Goal: Task Accomplishment & Management: Complete application form

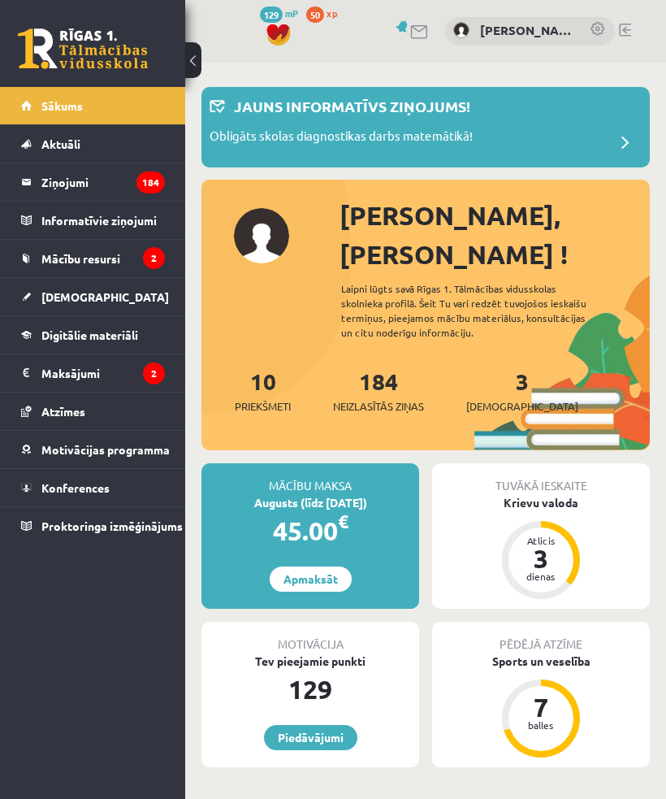
click at [485, 364] on div "3 Ieskaites" at bounding box center [522, 389] width 112 height 50
click at [501, 398] on span "[DEMOGRAPHIC_DATA]" at bounding box center [522, 406] width 112 height 16
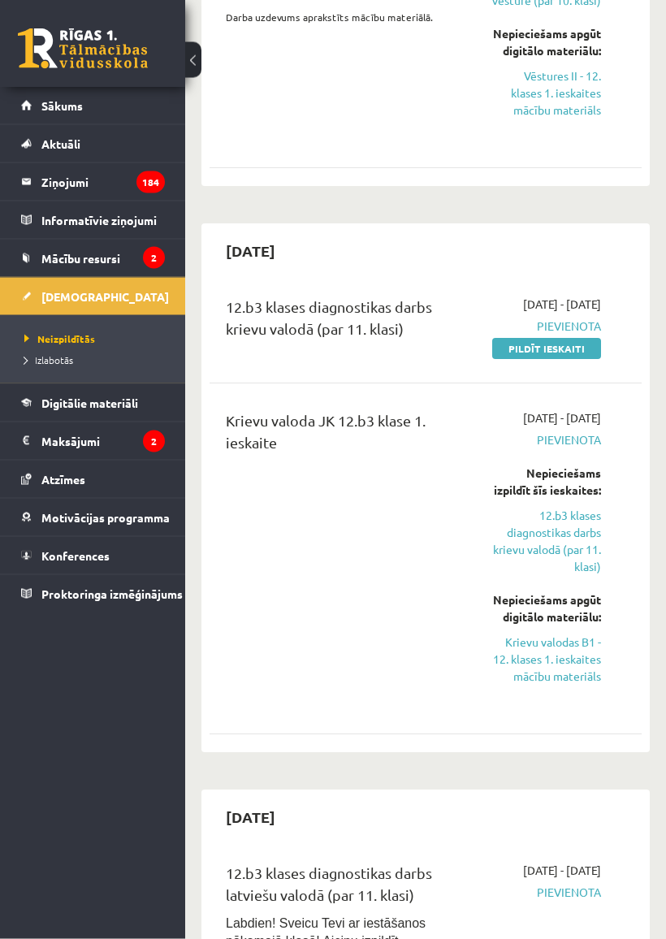
scroll to position [2133, 0]
click at [558, 338] on link "Pildīt ieskaiti" at bounding box center [546, 348] width 109 height 21
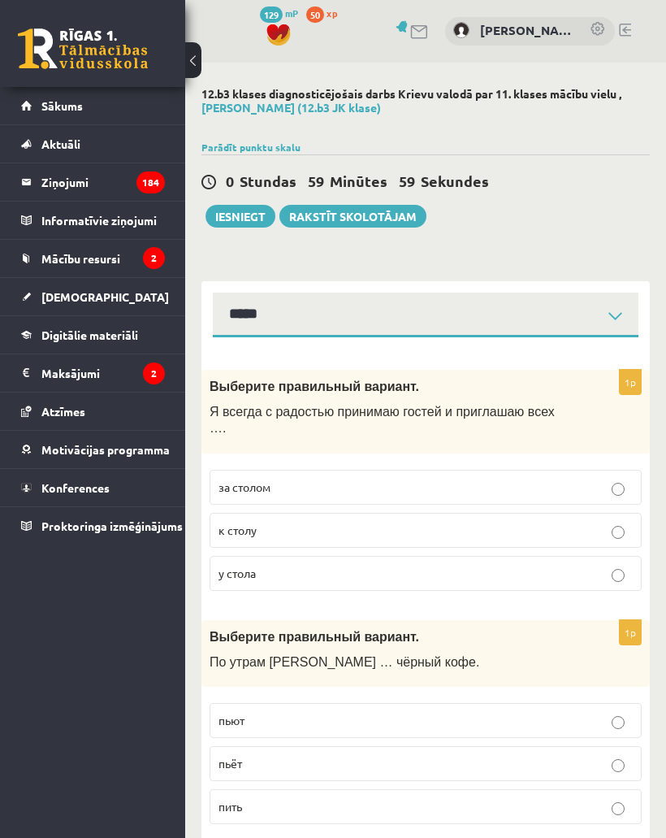
select select "**********"
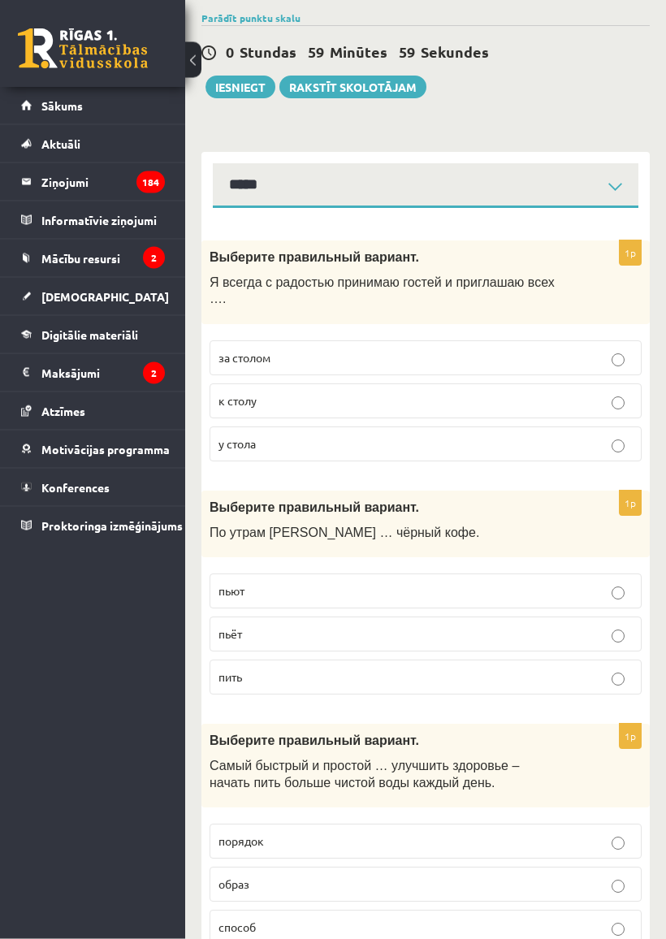
scroll to position [131, 0]
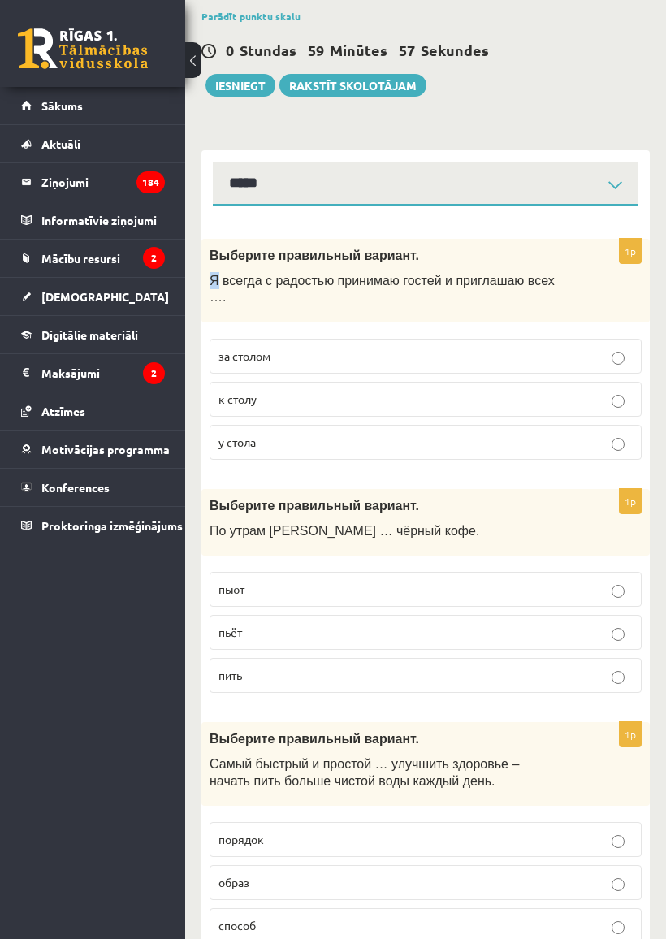
click at [222, 262] on div "Выберите правильный вариант. Я всегда с радостью принимаю гостей и приглашаю вс…" at bounding box center [426, 281] width 449 height 84
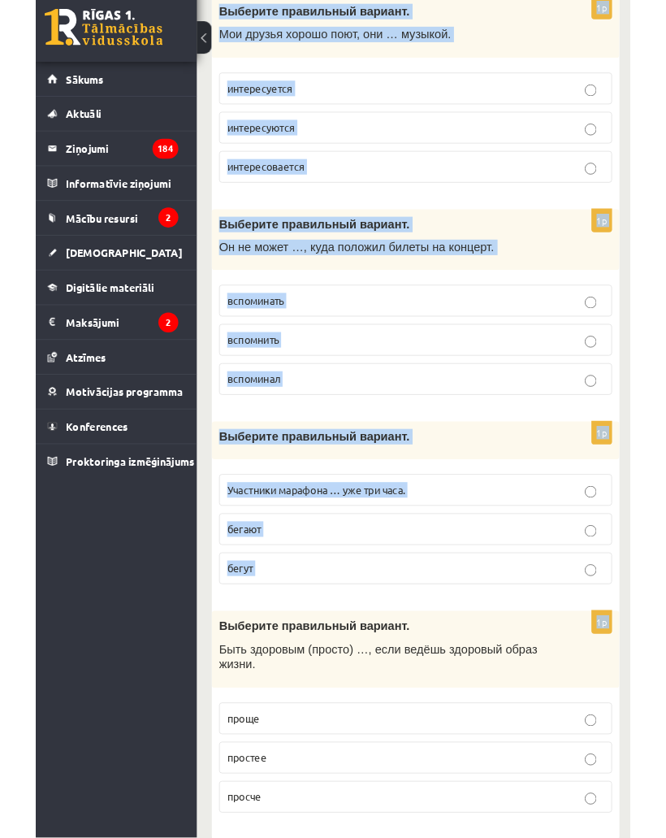
scroll to position [6425, 0]
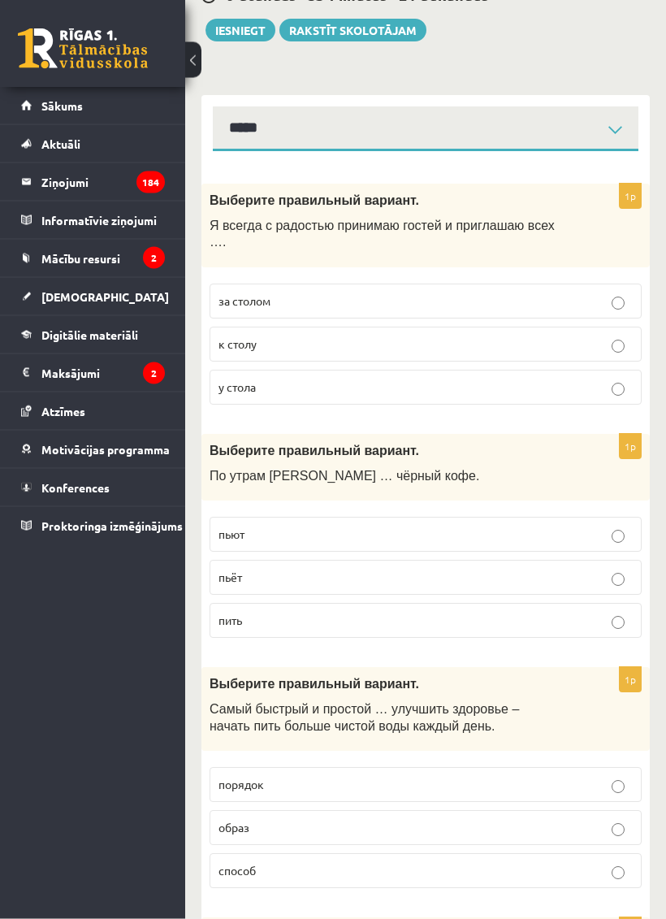
scroll to position [186, 0]
click at [535, 581] on p "пьёт" at bounding box center [426, 577] width 414 height 17
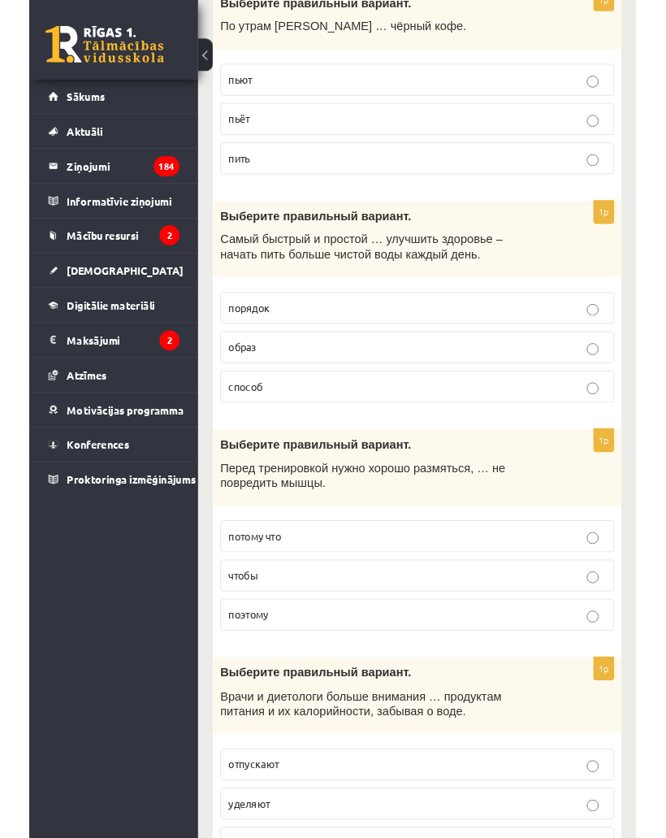
scroll to position [679, 0]
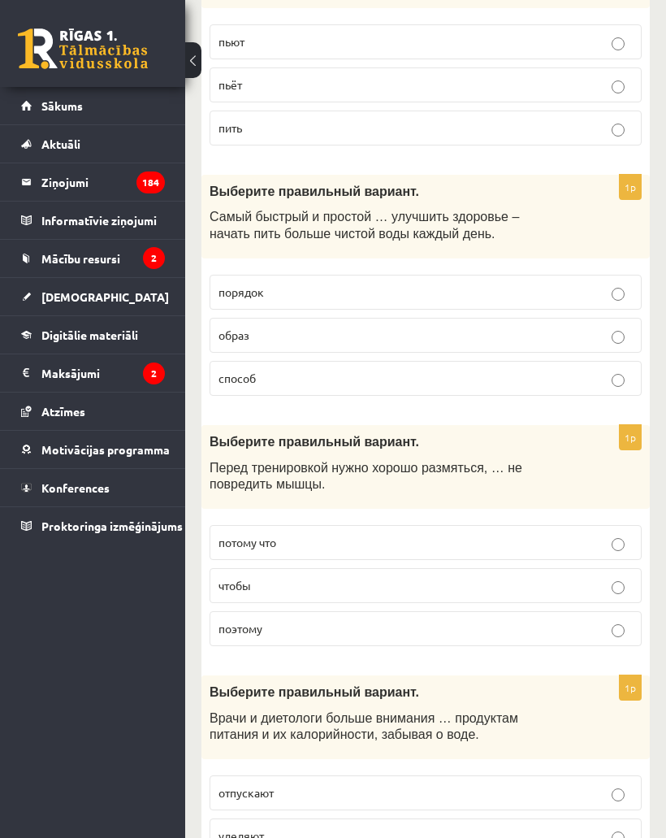
click at [458, 384] on p "способ" at bounding box center [426, 378] width 414 height 17
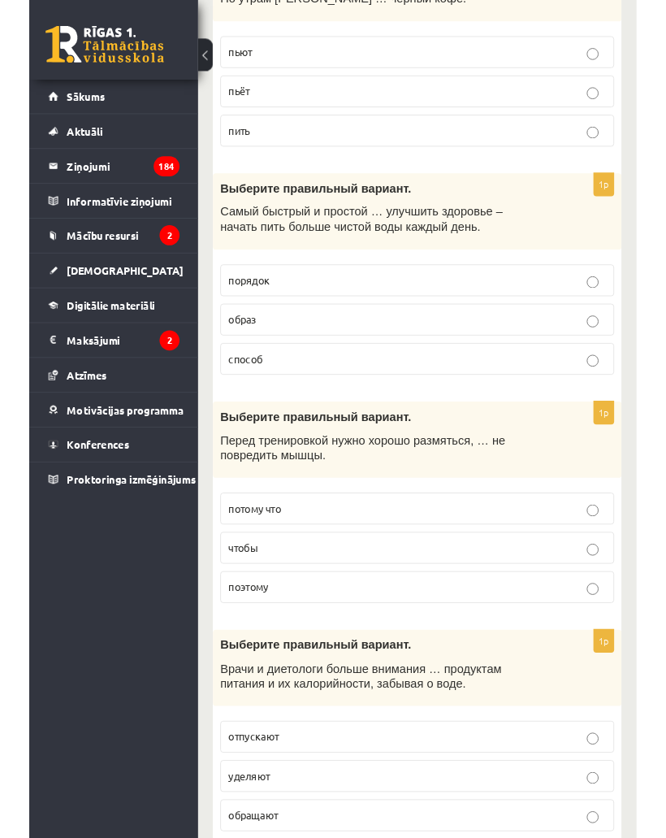
scroll to position [709, 0]
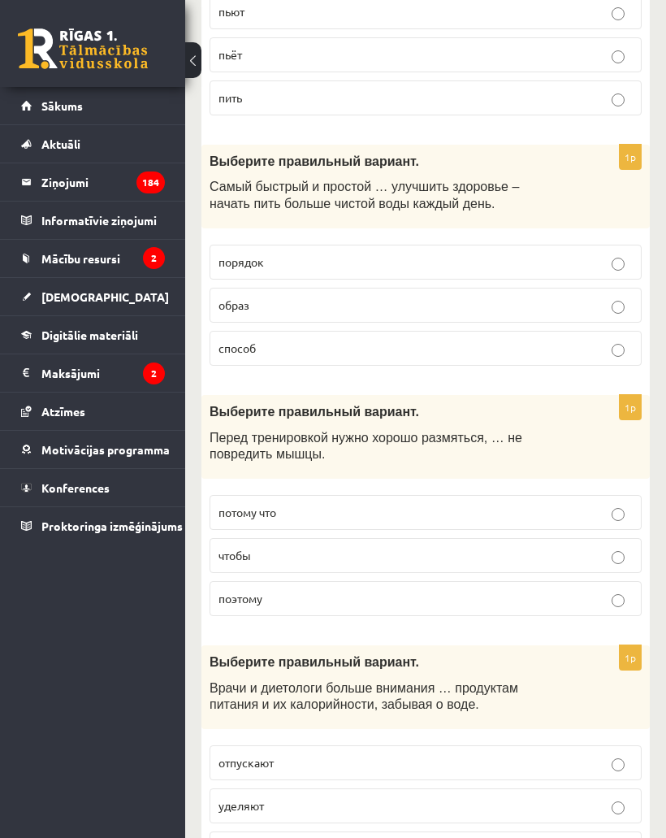
click at [352, 562] on p "чтобы" at bounding box center [426, 555] width 414 height 17
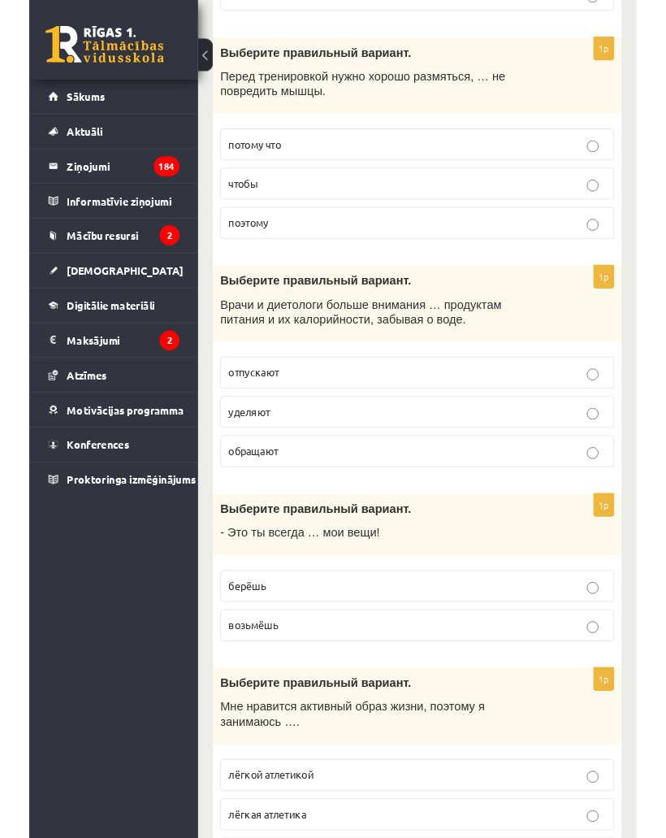
scroll to position [1108, 0]
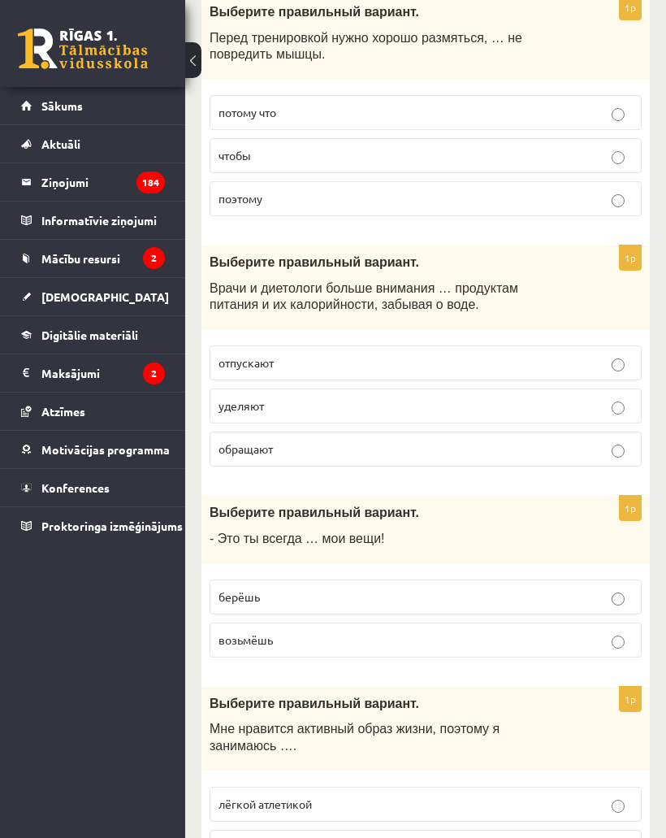
click at [489, 402] on p "уделяют" at bounding box center [426, 405] width 414 height 17
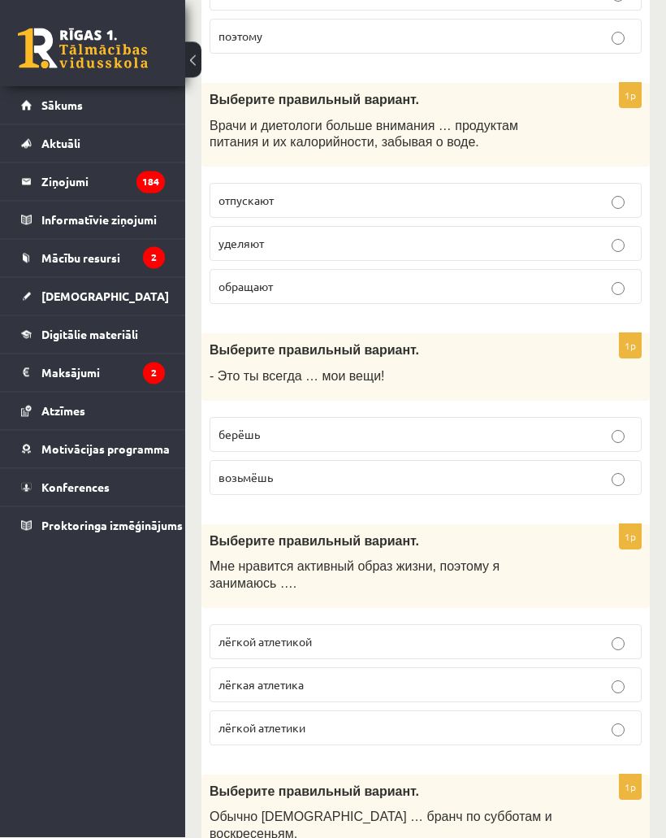
scroll to position [1316, 0]
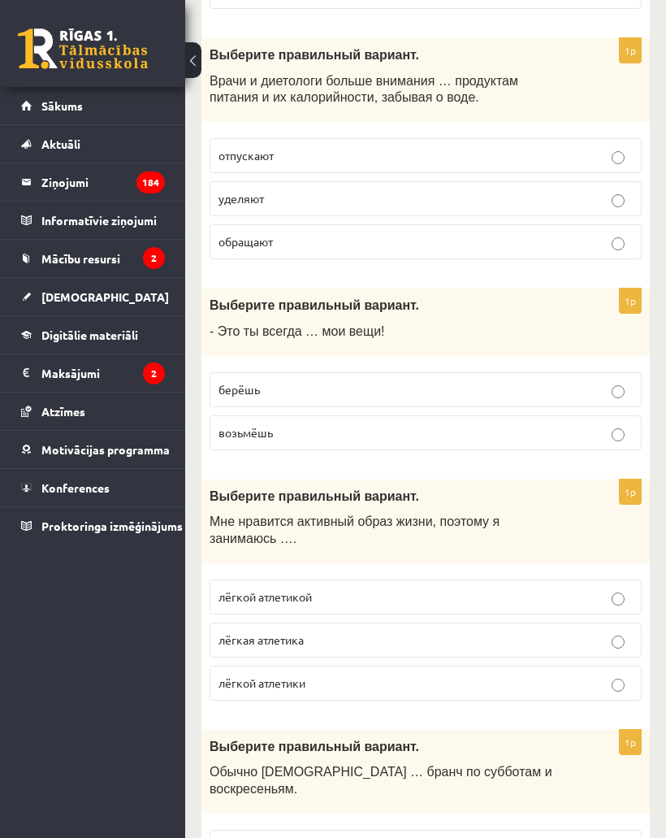
click at [505, 397] on p "берёшь" at bounding box center [426, 389] width 414 height 17
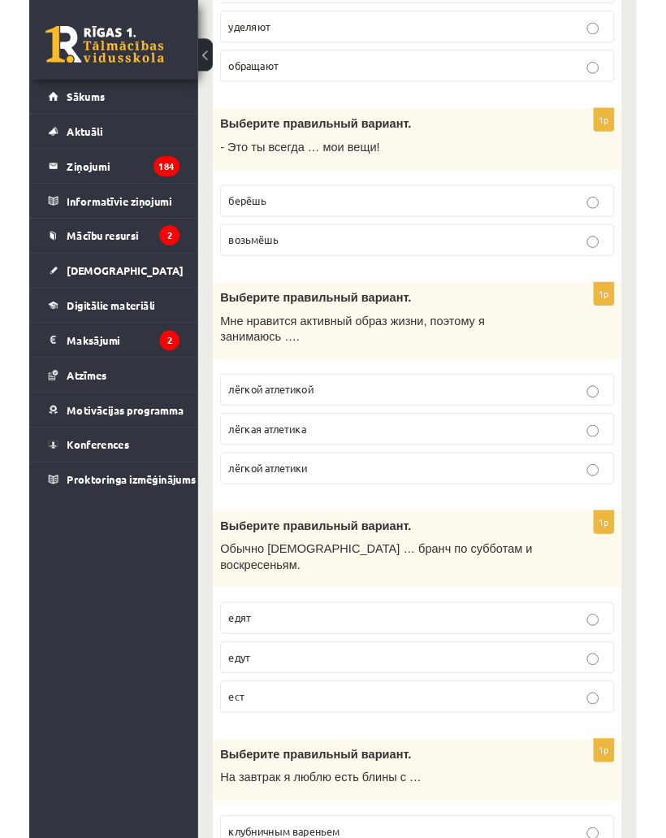
scroll to position [1531, 0]
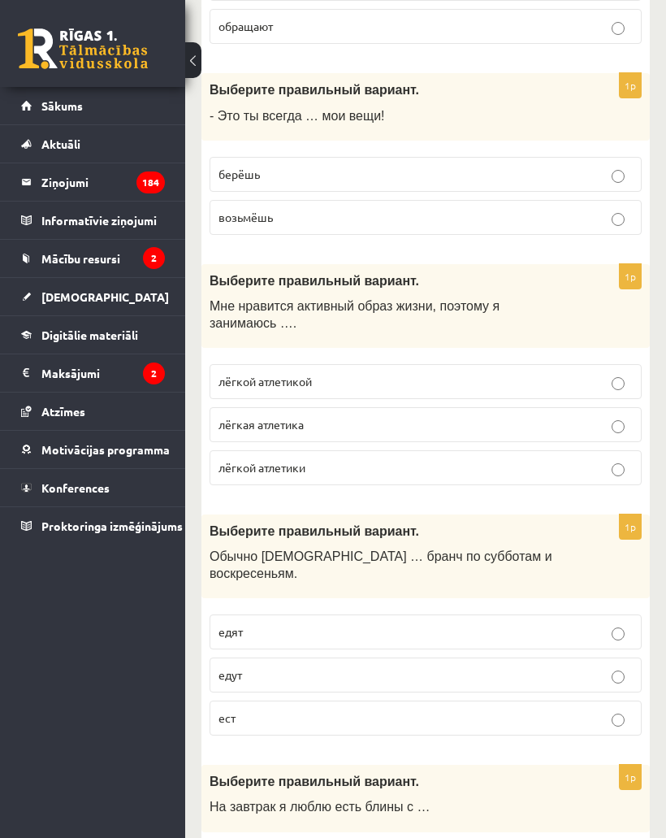
click at [375, 399] on label "лёгкой атлетикой" at bounding box center [426, 381] width 432 height 35
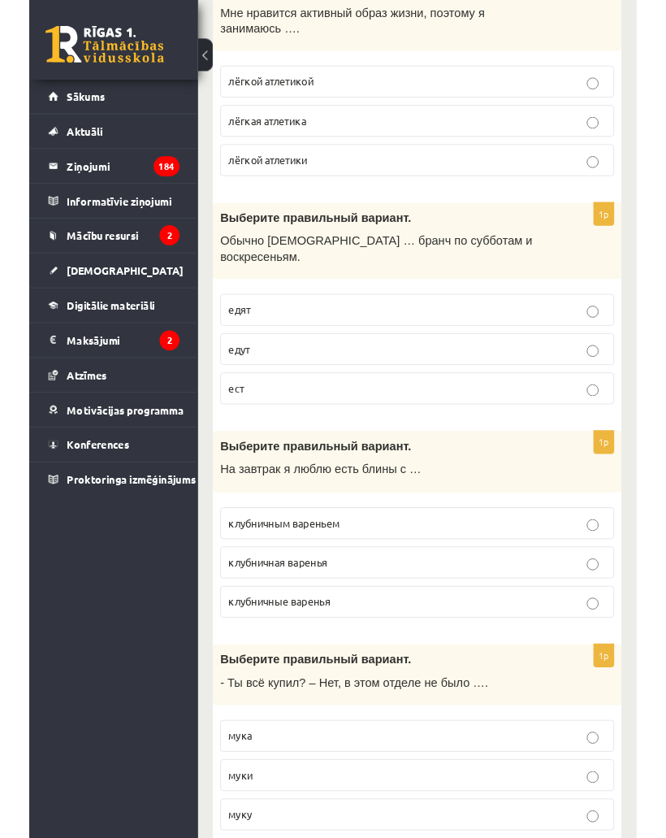
scroll to position [1868, 0]
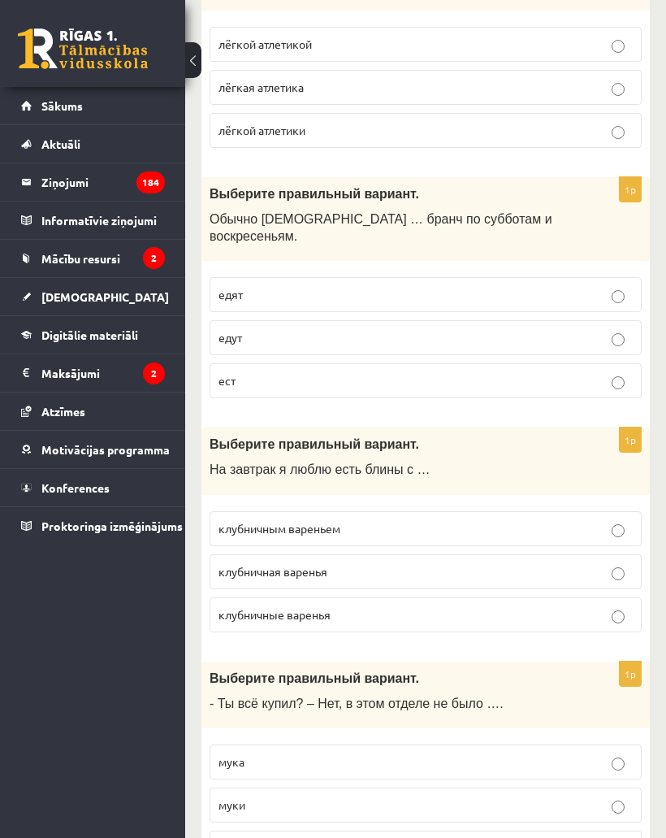
click at [417, 296] on p "едят" at bounding box center [426, 294] width 414 height 17
click at [464, 528] on p "клубничным вареньем" at bounding box center [426, 528] width 414 height 17
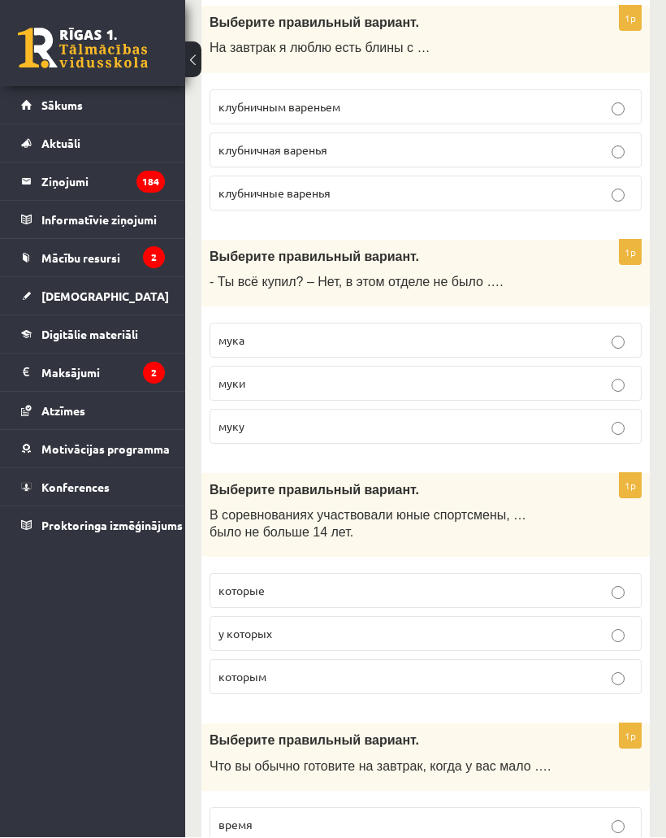
scroll to position [2335, 0]
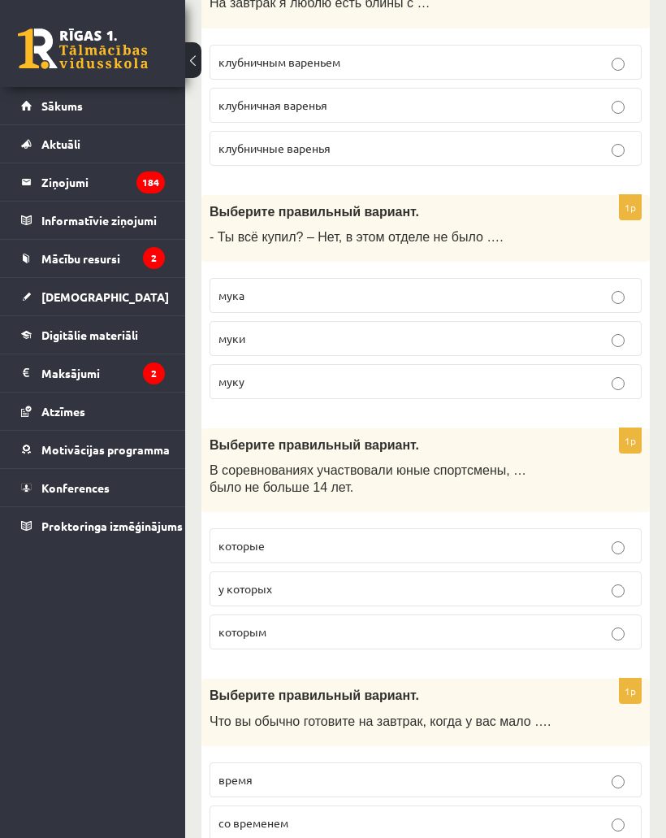
click at [508, 347] on p "муки" at bounding box center [426, 338] width 414 height 17
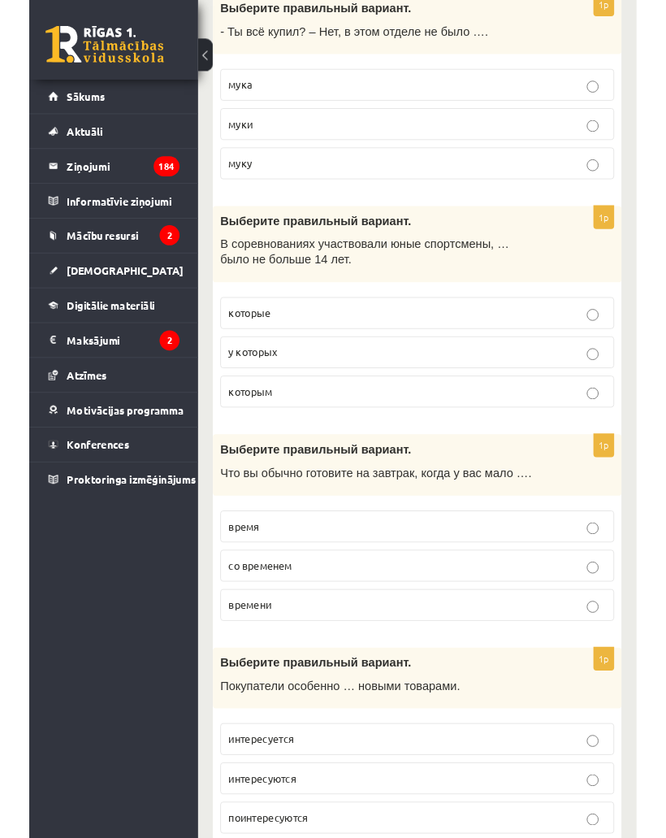
scroll to position [2583, 0]
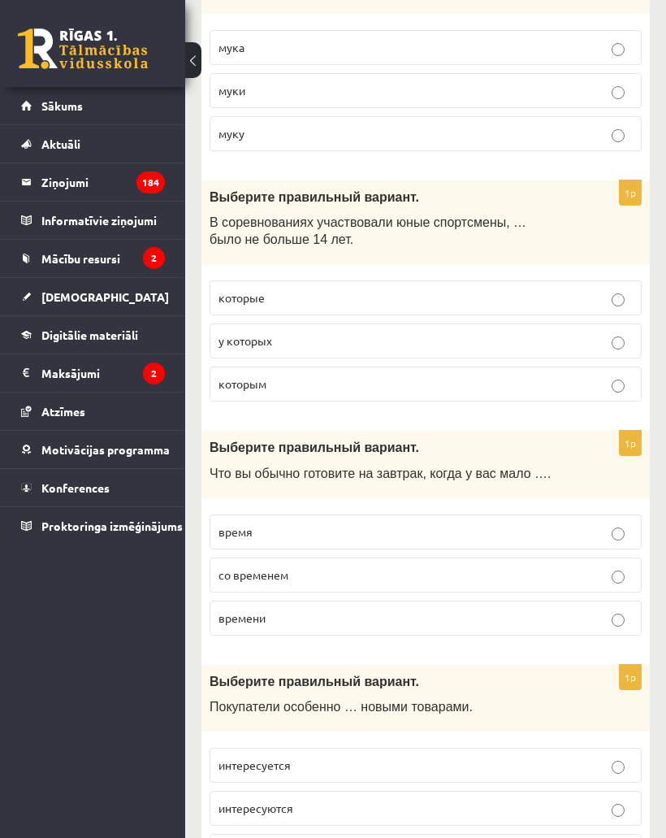
click at [494, 342] on p "у которых" at bounding box center [426, 340] width 414 height 17
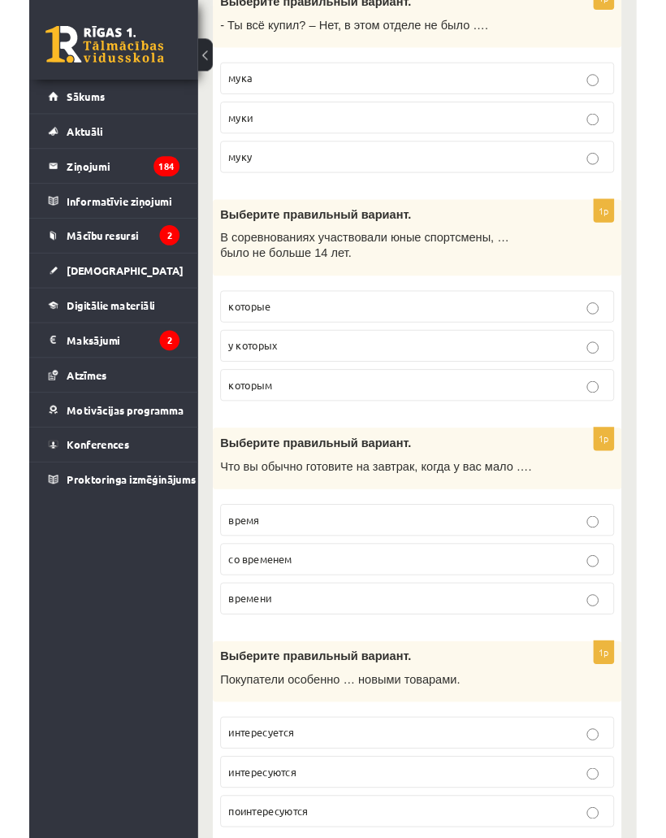
scroll to position [2590, 0]
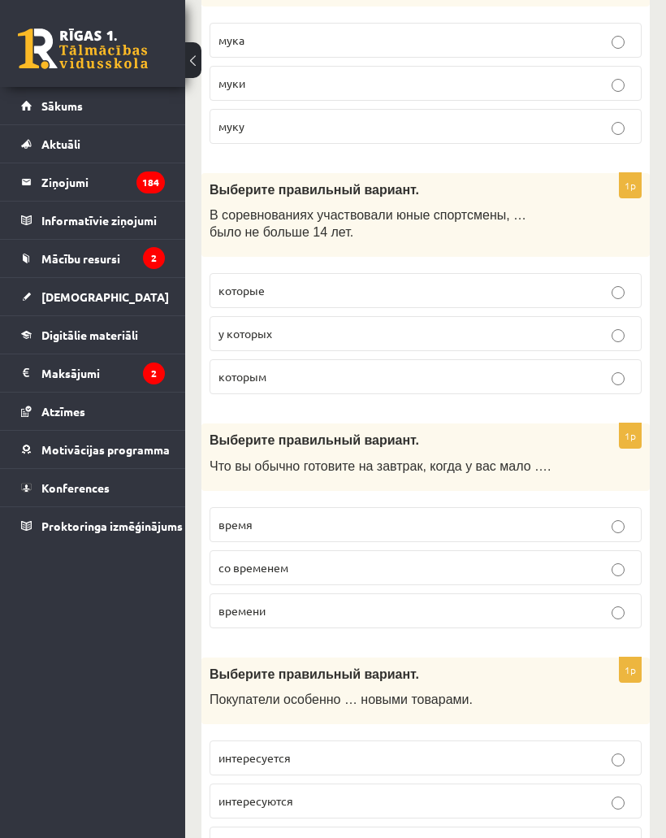
click at [486, 618] on p "времени" at bounding box center [426, 610] width 414 height 17
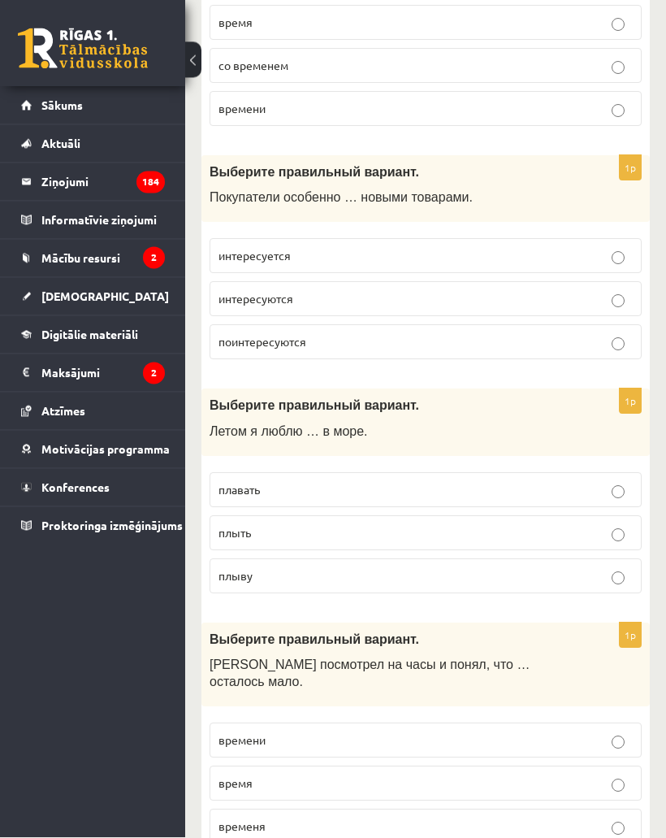
scroll to position [3137, 0]
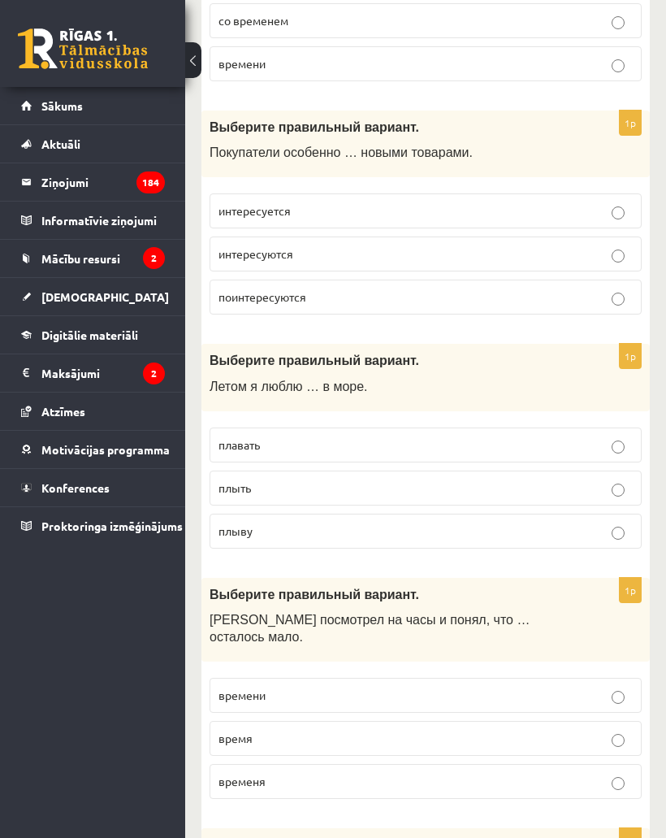
click at [424, 262] on p "интересуются" at bounding box center [426, 253] width 414 height 17
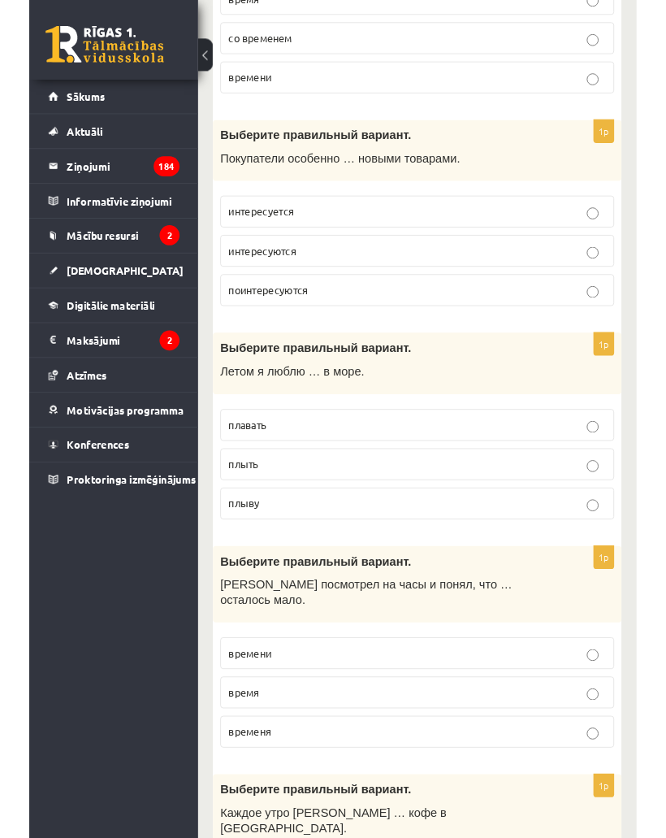
scroll to position [3161, 0]
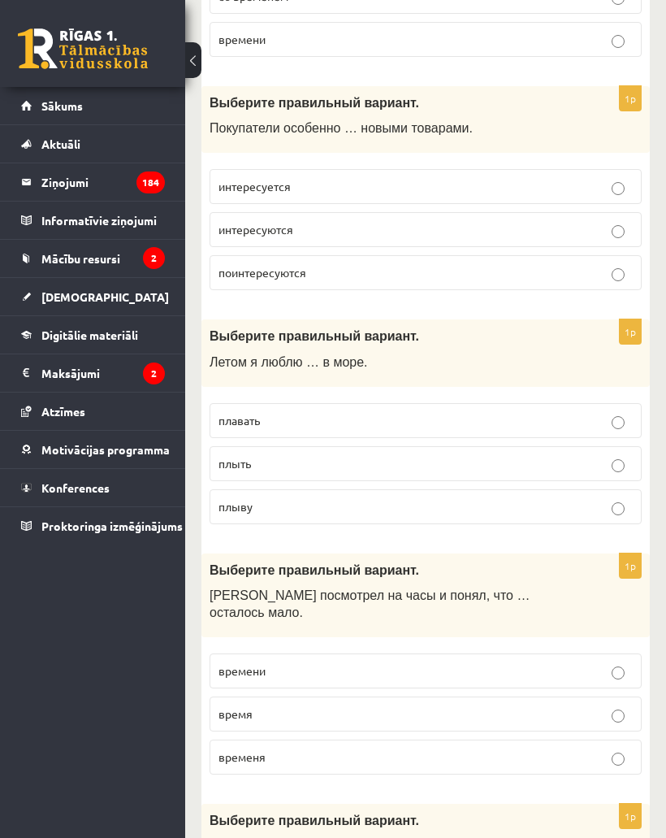
click at [465, 416] on label "плавать" at bounding box center [426, 420] width 432 height 35
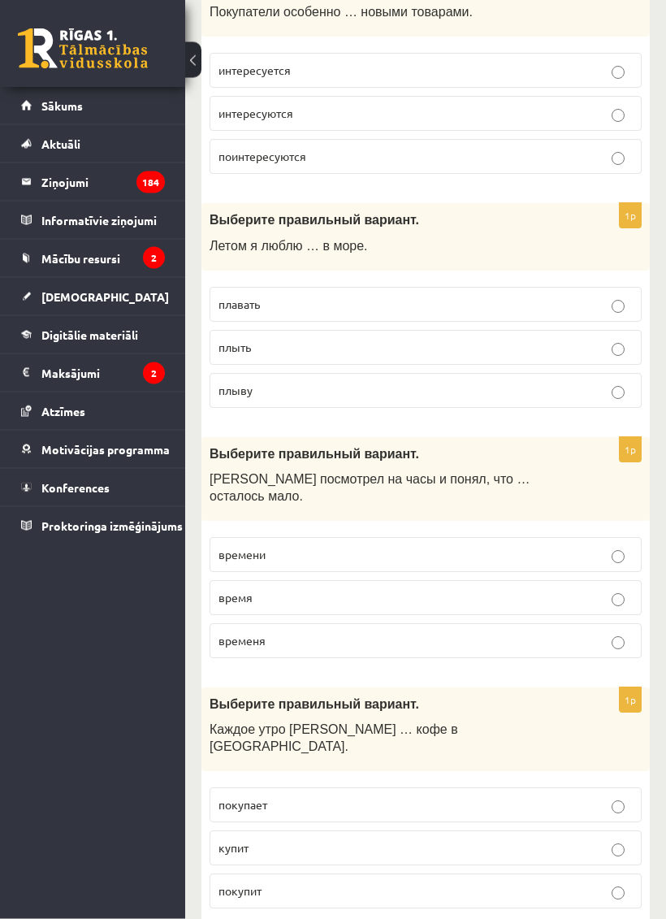
scroll to position [3278, 0]
click at [449, 563] on p "времени" at bounding box center [426, 554] width 414 height 17
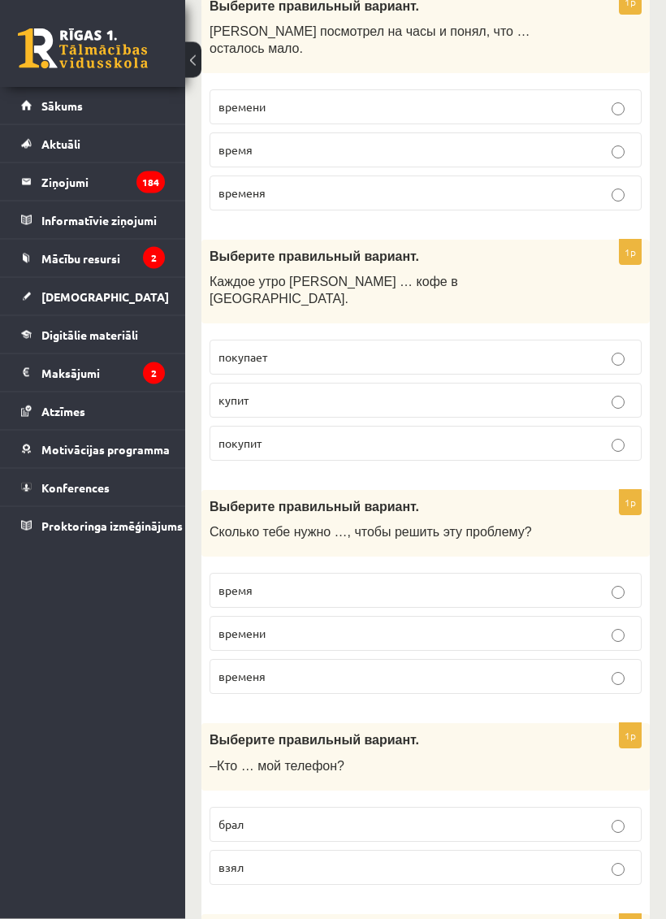
scroll to position [3725, 0]
click at [517, 341] on label "покупает" at bounding box center [426, 357] width 432 height 35
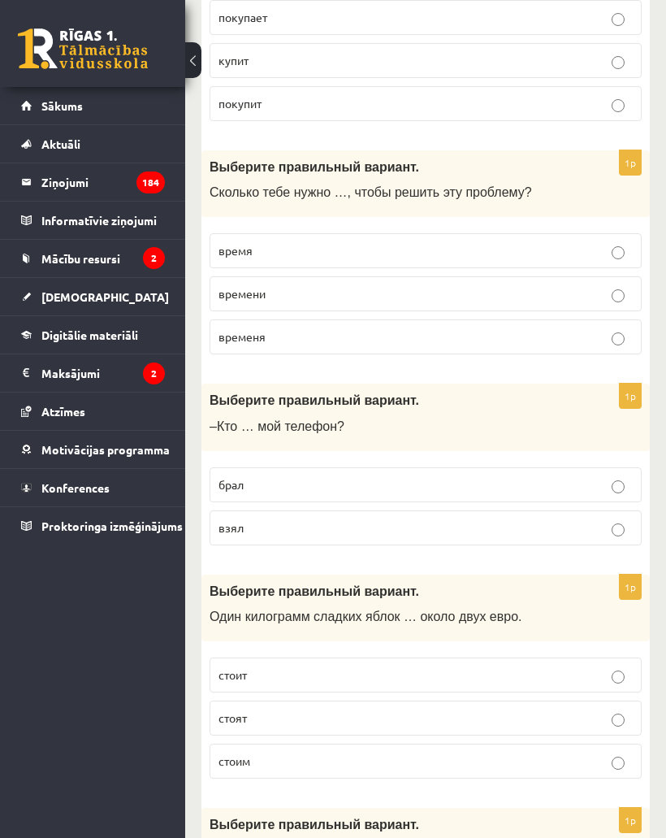
scroll to position [4064, 0]
click at [454, 297] on p "времени" at bounding box center [426, 294] width 414 height 17
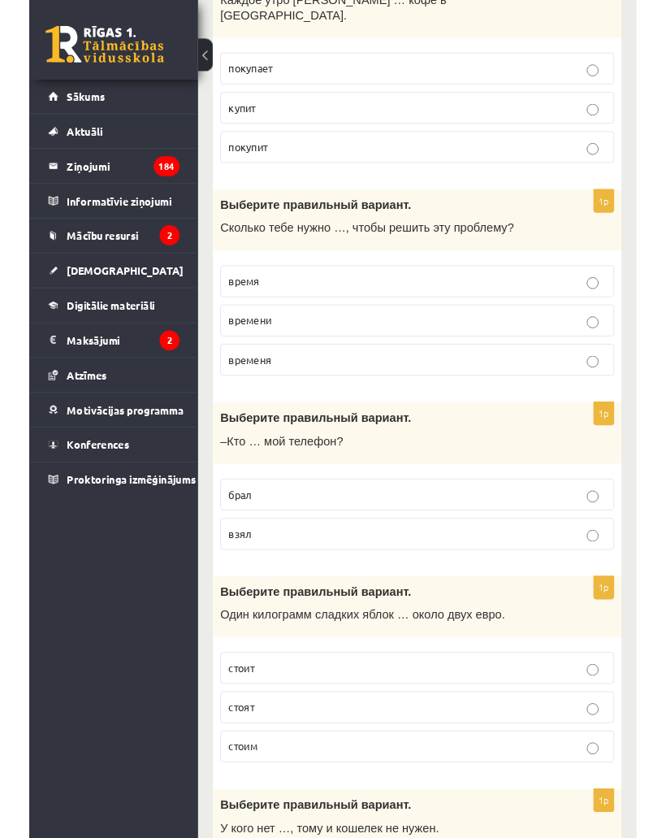
scroll to position [4053, 0]
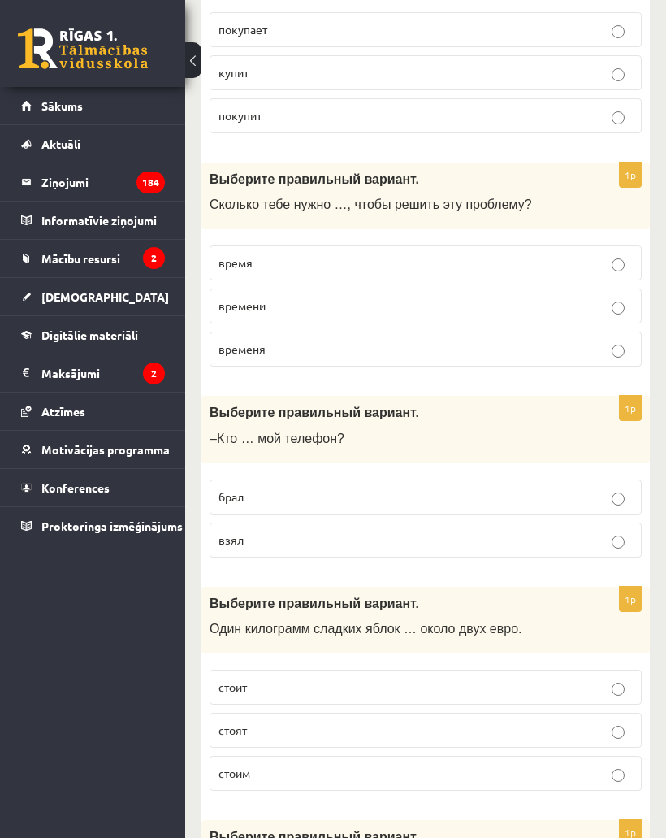
click at [512, 531] on p "взял" at bounding box center [426, 539] width 414 height 17
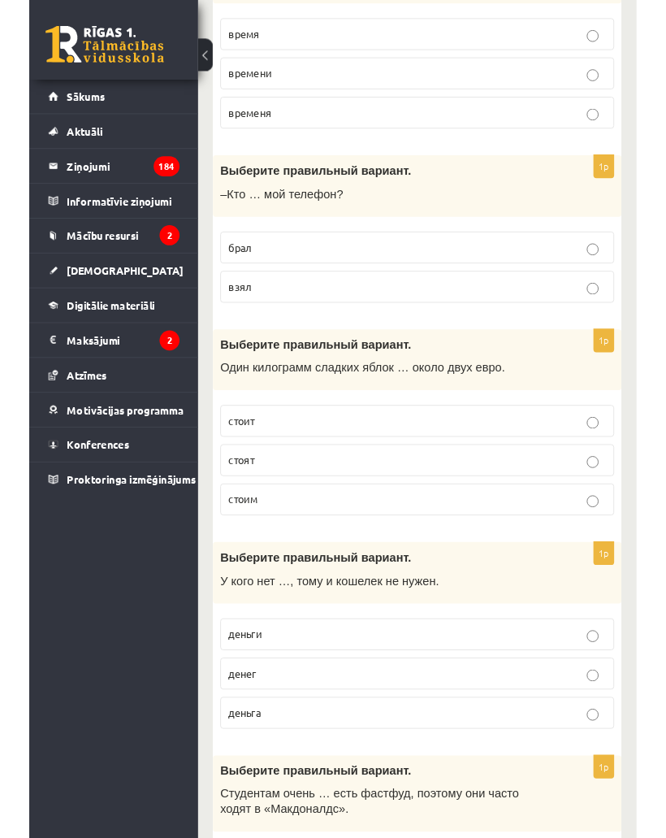
scroll to position [4324, 0]
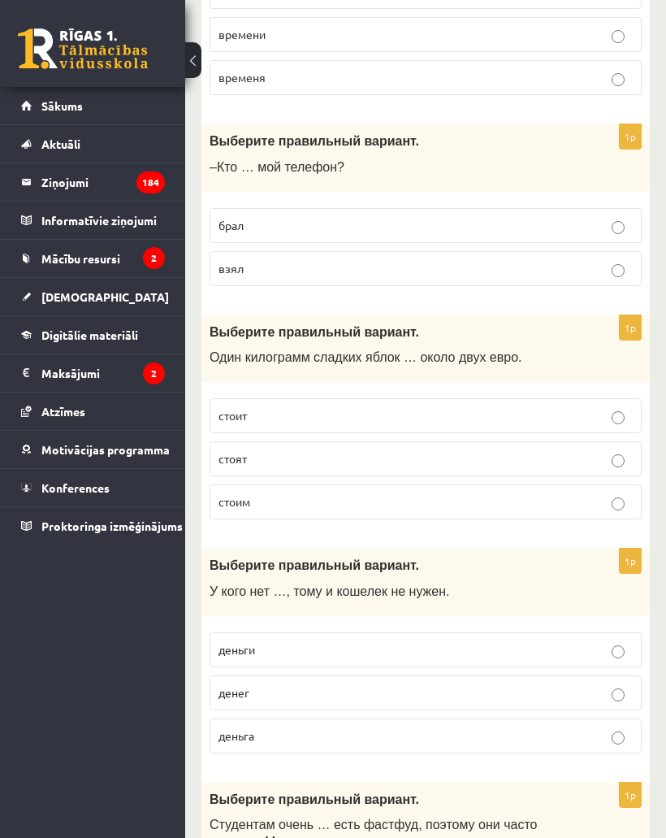
click at [527, 407] on p "стоит" at bounding box center [426, 415] width 414 height 17
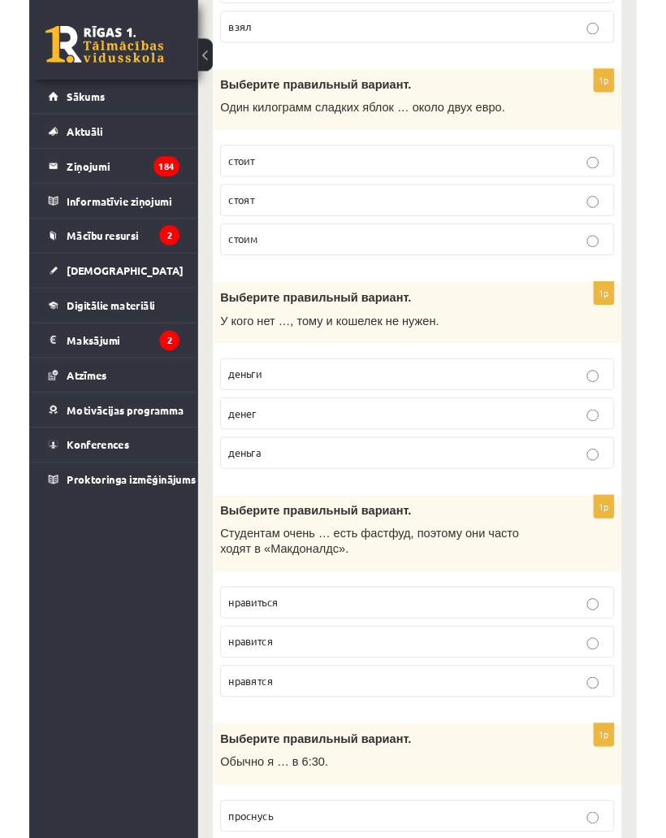
scroll to position [4610, 0]
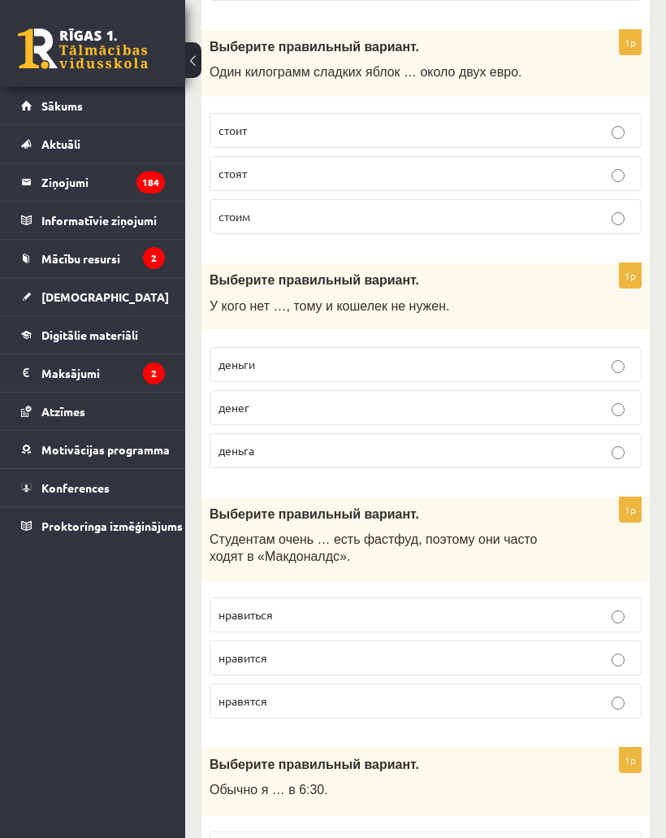
click at [549, 410] on p "денег" at bounding box center [426, 407] width 414 height 17
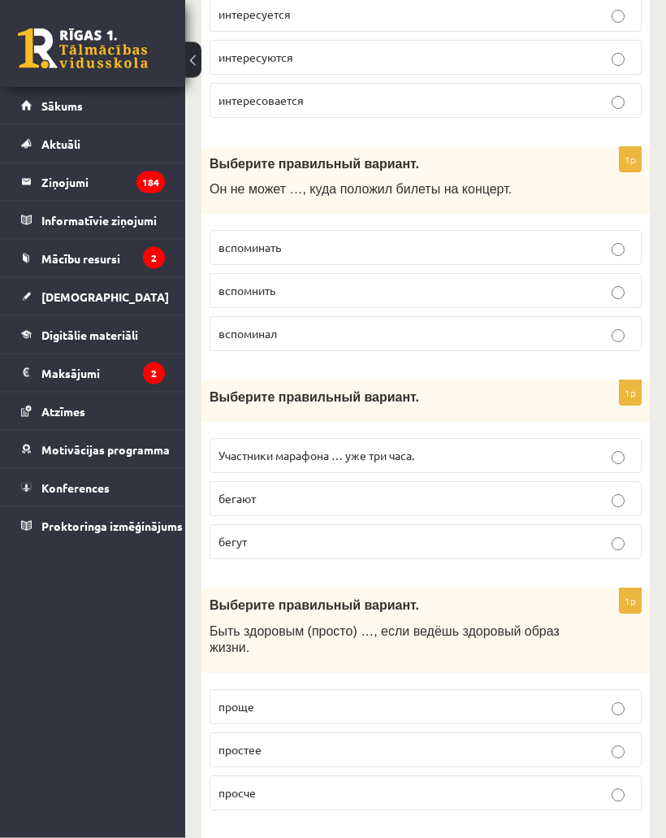
scroll to position [6425, 0]
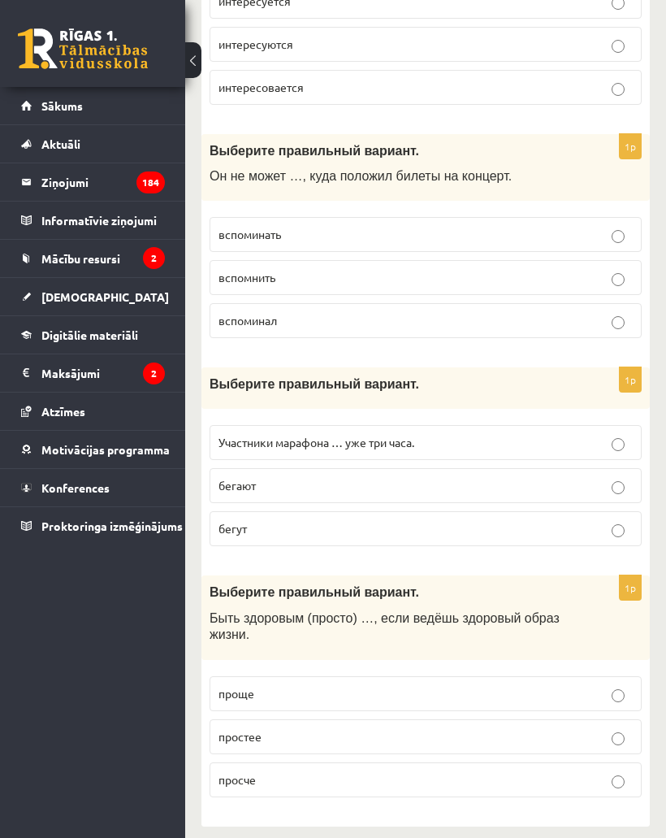
click at [520, 688] on p "проще" at bounding box center [426, 693] width 414 height 17
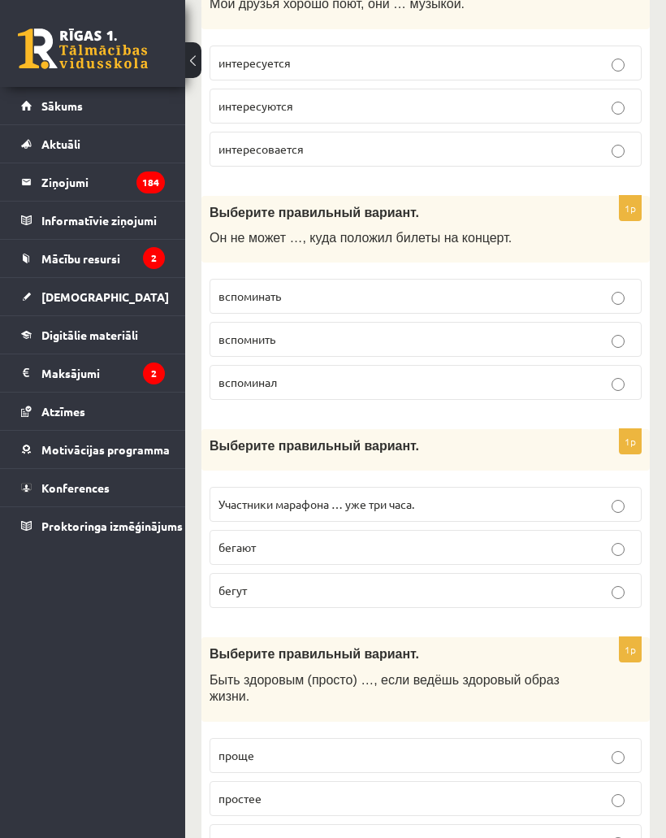
scroll to position [6354, 0]
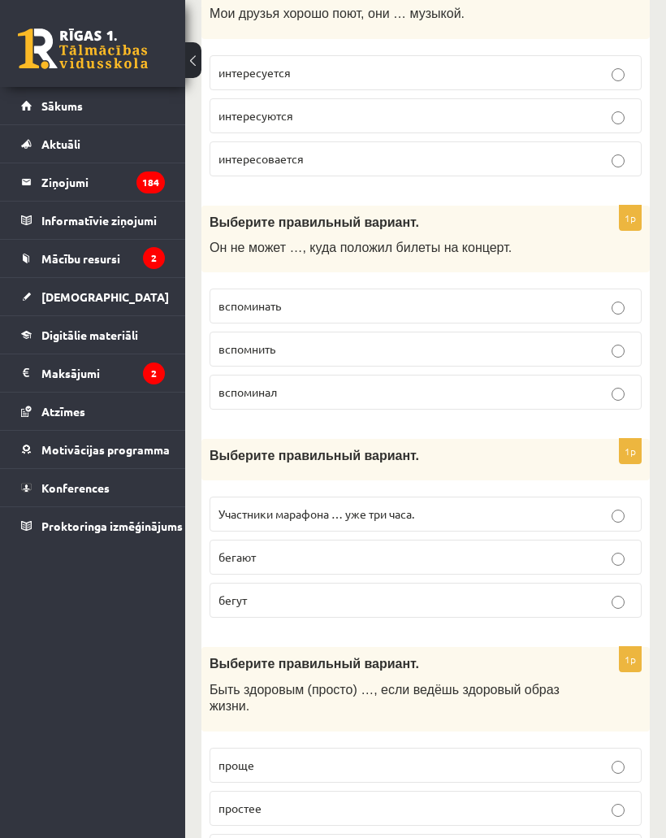
click at [542, 595] on p "бегут" at bounding box center [426, 600] width 414 height 17
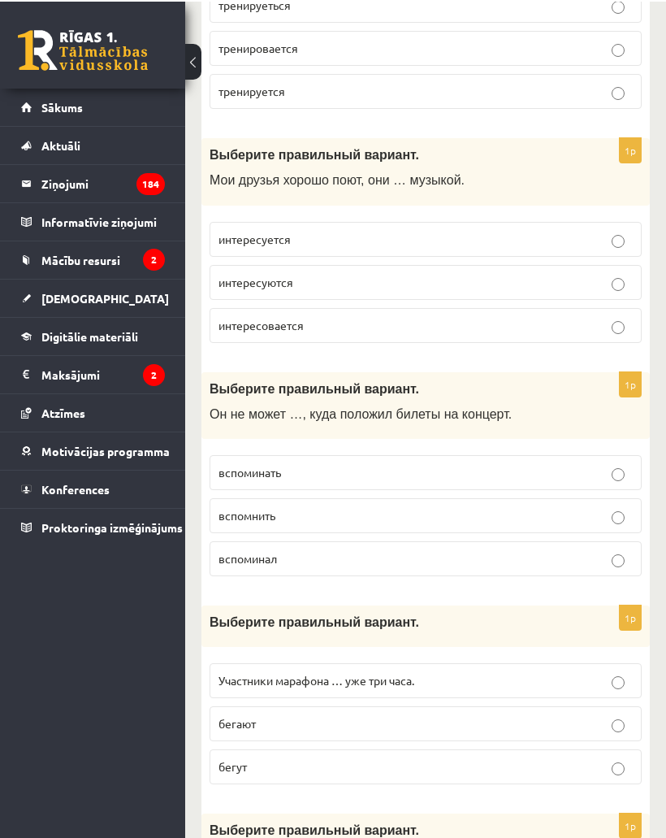
scroll to position [6187, 0]
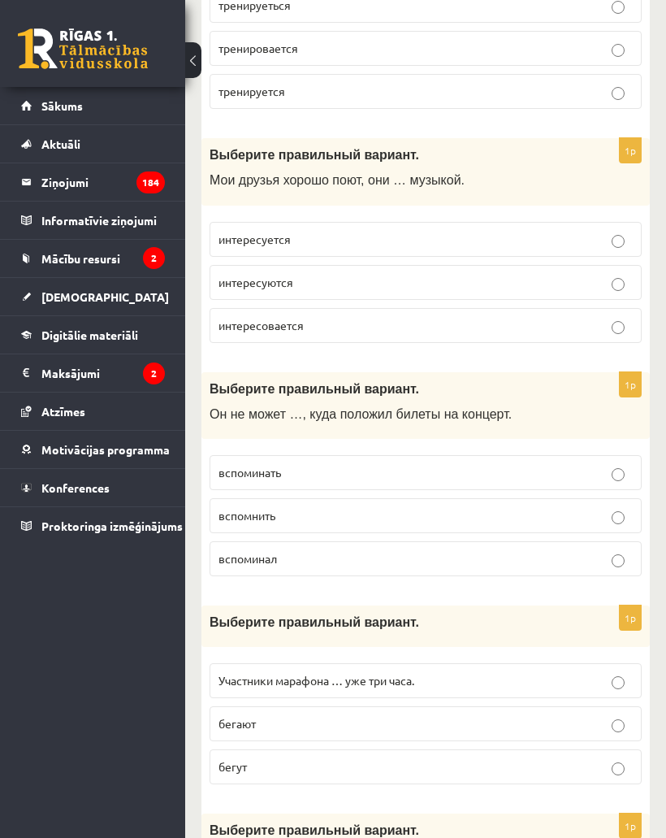
click at [325, 507] on p "вспомнить" at bounding box center [426, 515] width 414 height 17
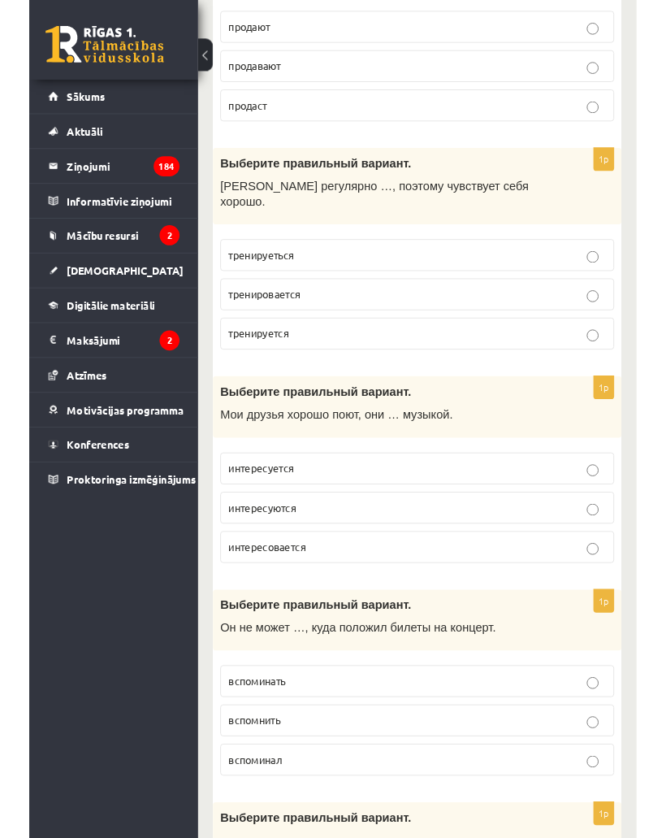
scroll to position [5958, 0]
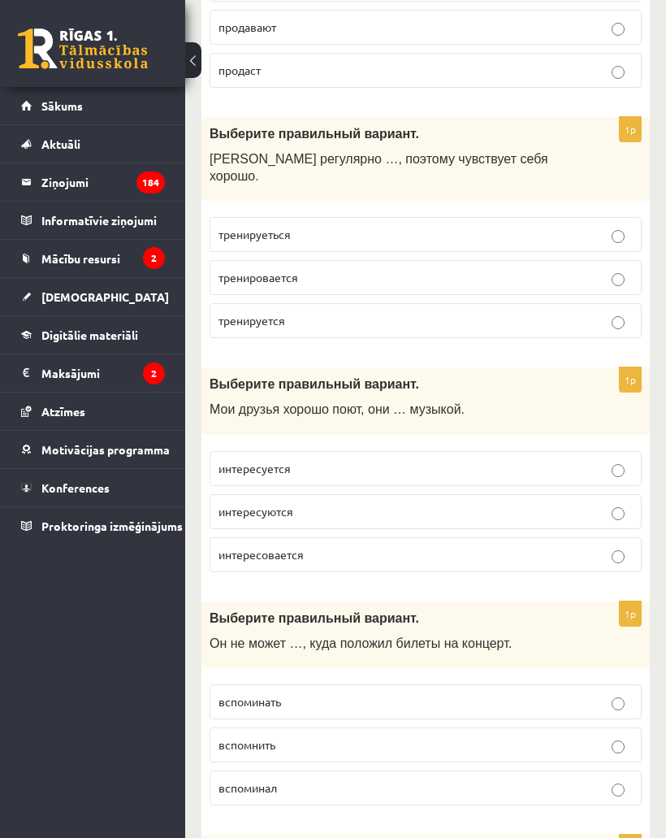
click at [431, 460] on p "интересуется" at bounding box center [426, 468] width 414 height 17
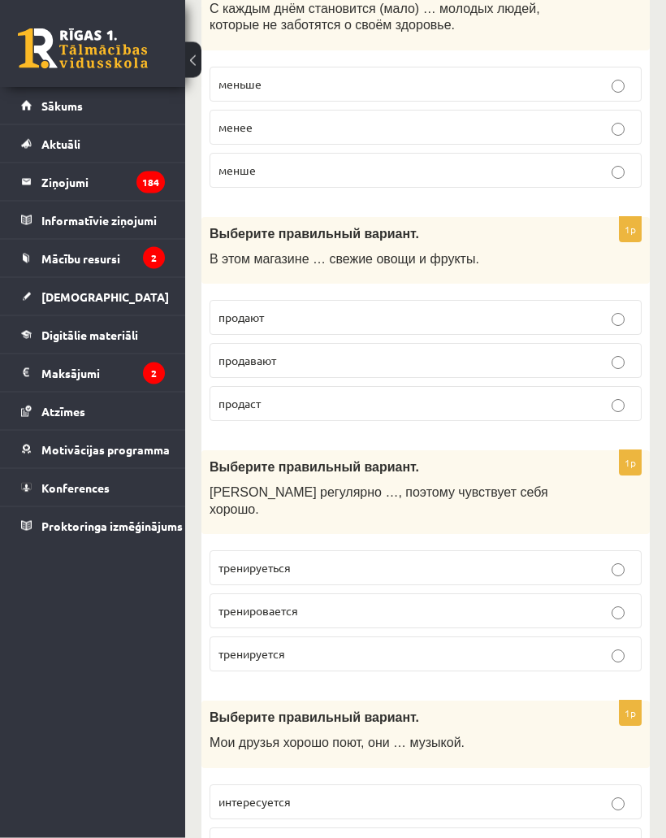
scroll to position [5625, 0]
click at [469, 542] on fieldset "тренируеться тренировается тренируется" at bounding box center [426, 609] width 432 height 134
click at [500, 559] on p "тренируеться" at bounding box center [426, 567] width 414 height 17
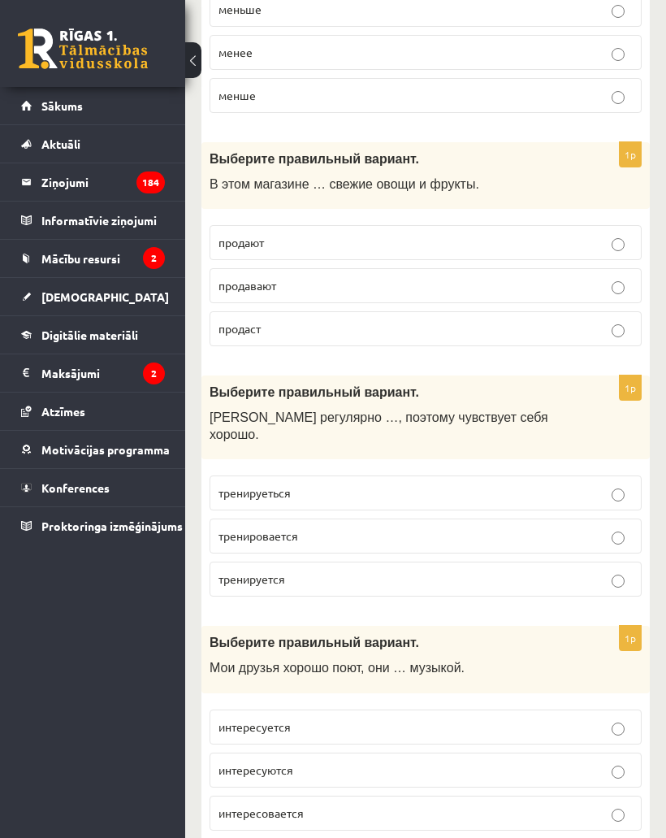
scroll to position [5621, 0]
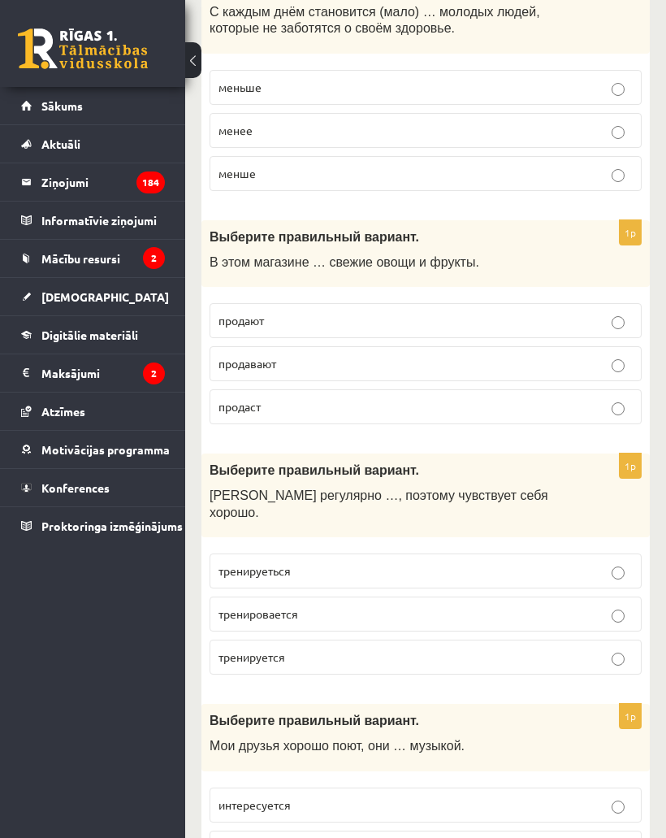
click at [536, 321] on p "продают" at bounding box center [426, 320] width 414 height 17
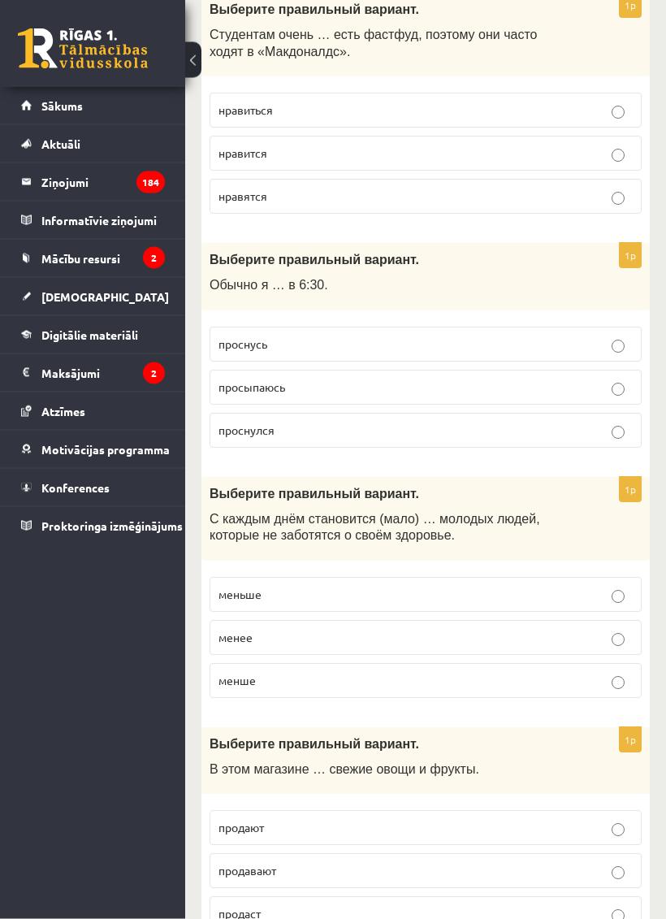
scroll to position [5114, 0]
click at [462, 602] on p "меньше" at bounding box center [426, 594] width 414 height 17
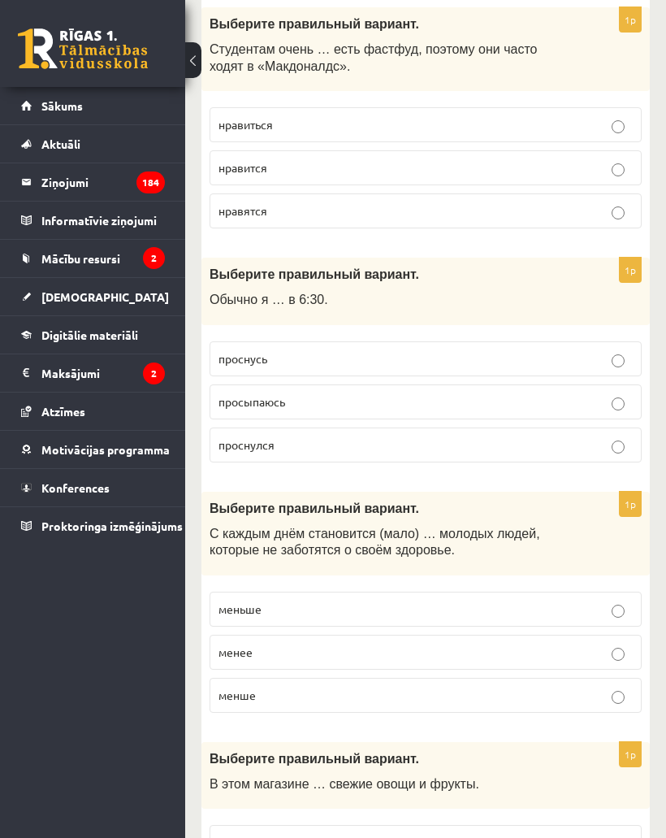
scroll to position [5086, 0]
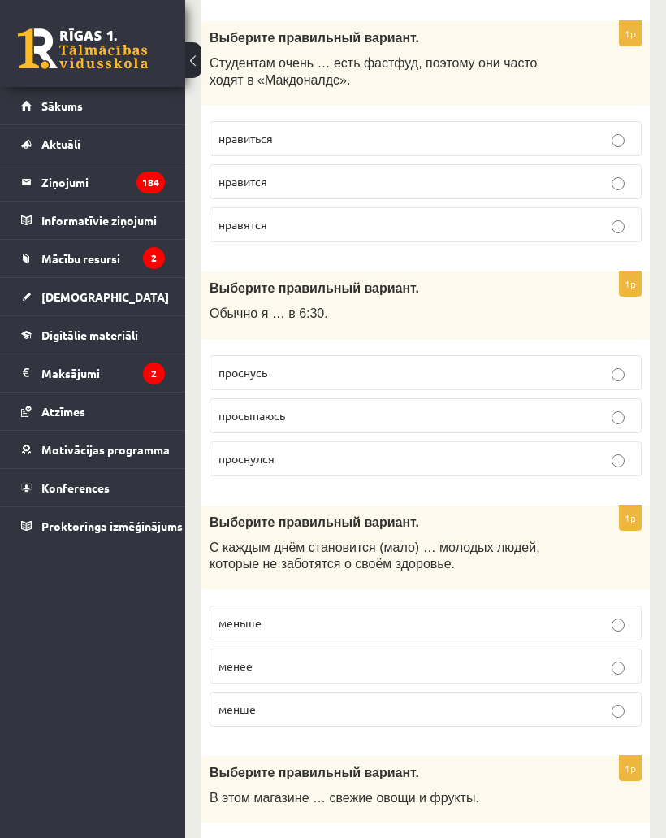
click at [508, 407] on p "просыпаюсь" at bounding box center [426, 415] width 414 height 17
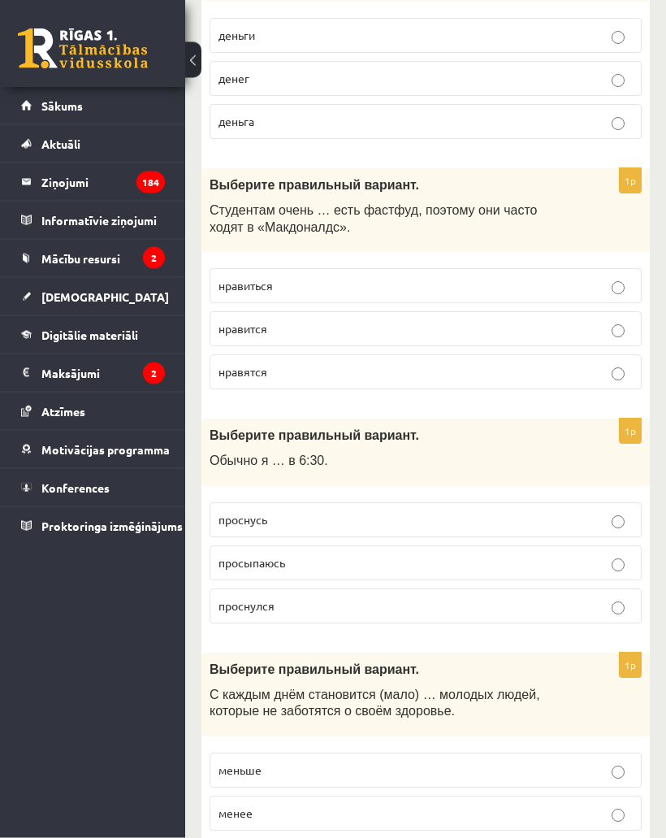
scroll to position [4939, 0]
click at [545, 283] on p "нравиться" at bounding box center [426, 285] width 414 height 17
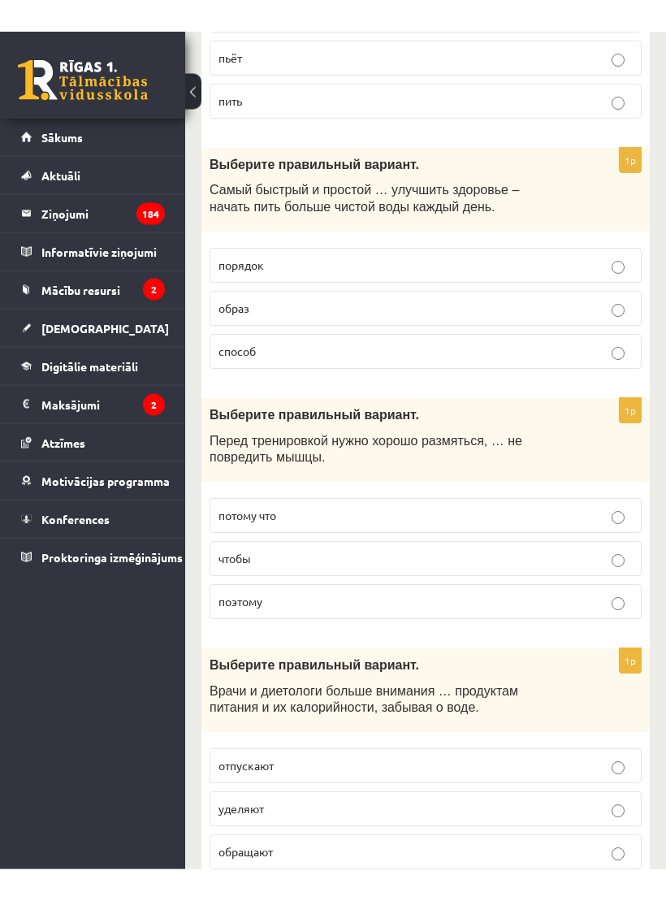
scroll to position [0, 0]
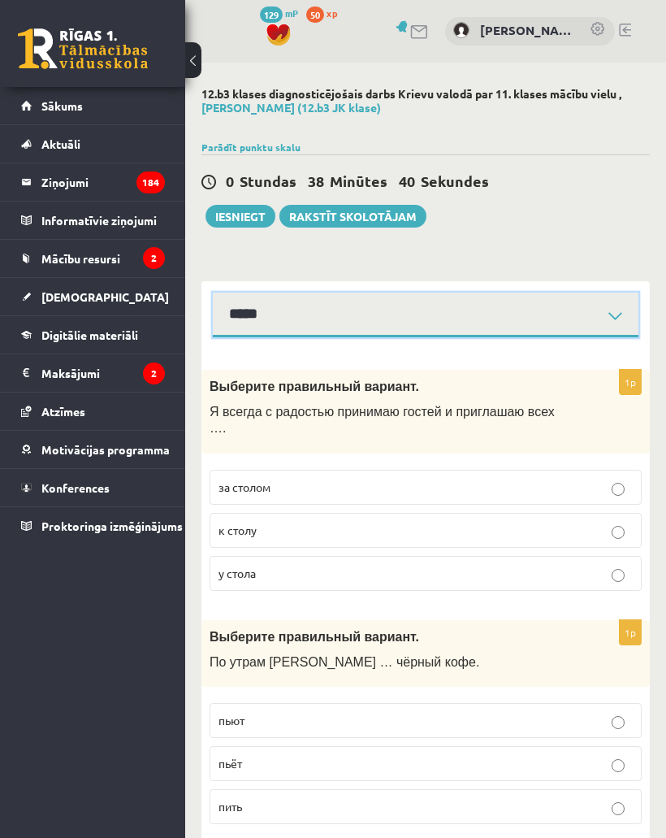
click at [566, 313] on select "**********" at bounding box center [426, 315] width 426 height 45
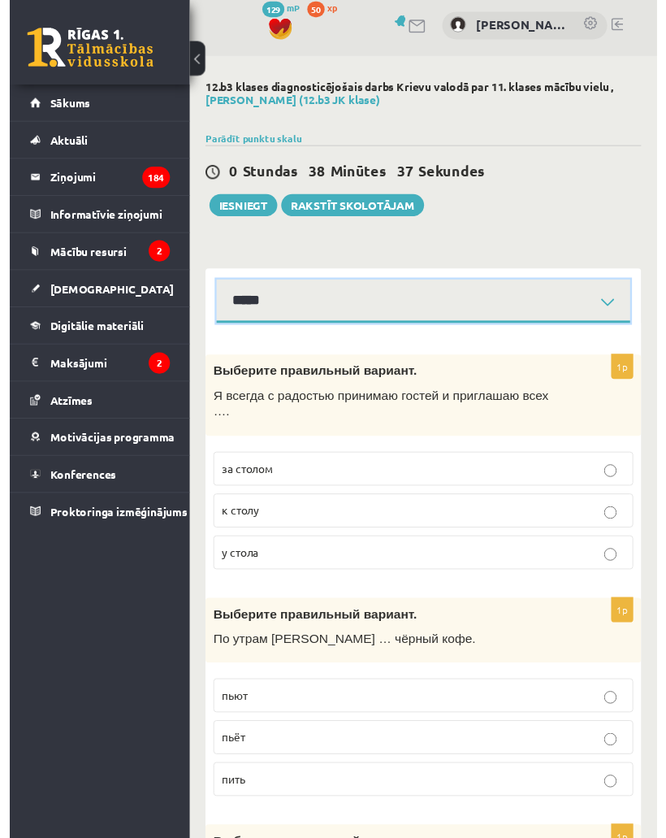
scroll to position [16, 0]
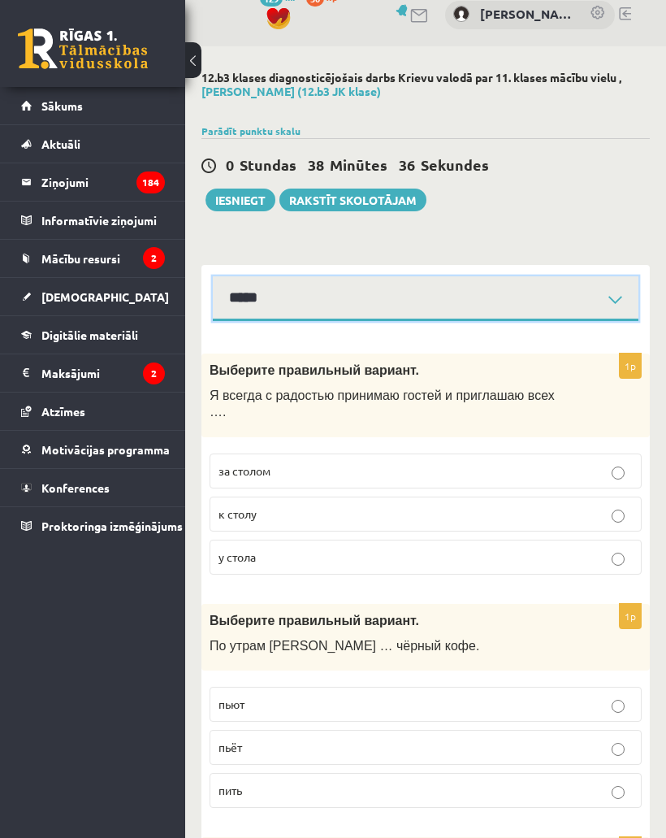
click at [613, 294] on select "**********" at bounding box center [426, 298] width 426 height 45
click at [590, 267] on div "**********" at bounding box center [426, 293] width 449 height 56
click at [567, 288] on select "**********" at bounding box center [426, 298] width 426 height 45
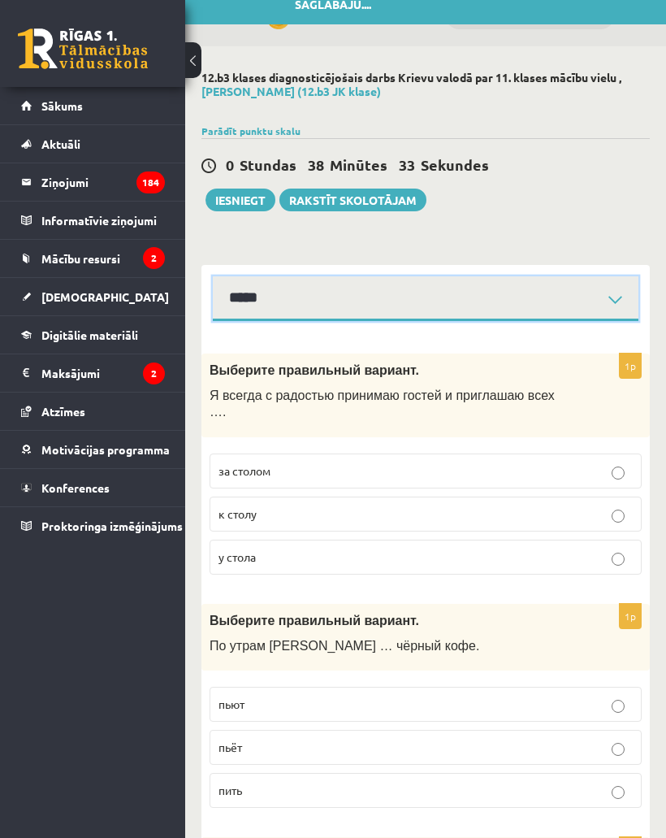
click at [584, 276] on select "**********" at bounding box center [426, 298] width 426 height 45
select select "**********"
click at [252, 202] on button "Iesniegt" at bounding box center [241, 200] width 70 height 23
click at [258, 189] on button "Iesniegt" at bounding box center [241, 200] width 70 height 23
click at [245, 193] on button "Iesniegt" at bounding box center [241, 200] width 70 height 23
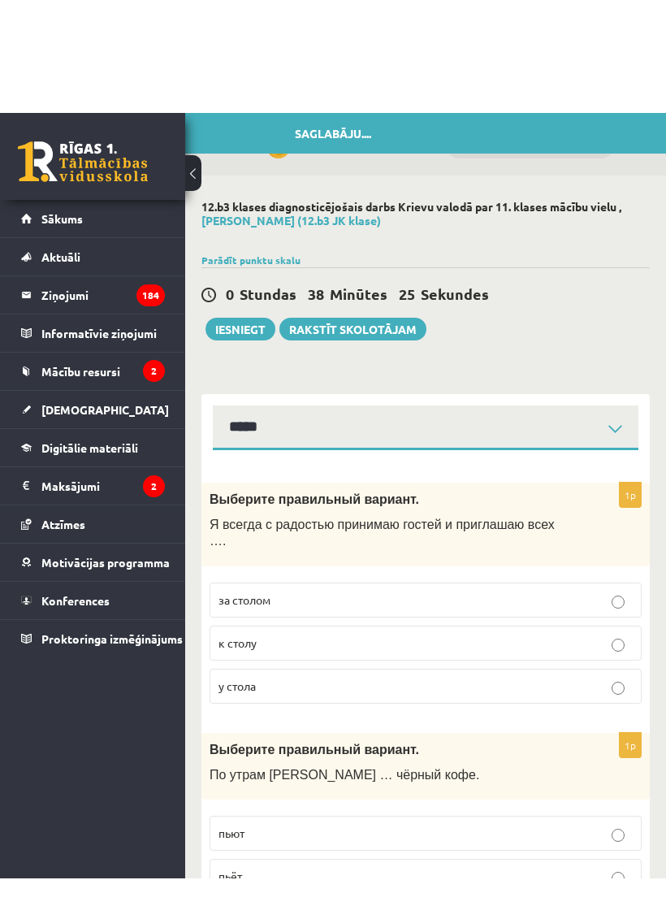
scroll to position [1, 0]
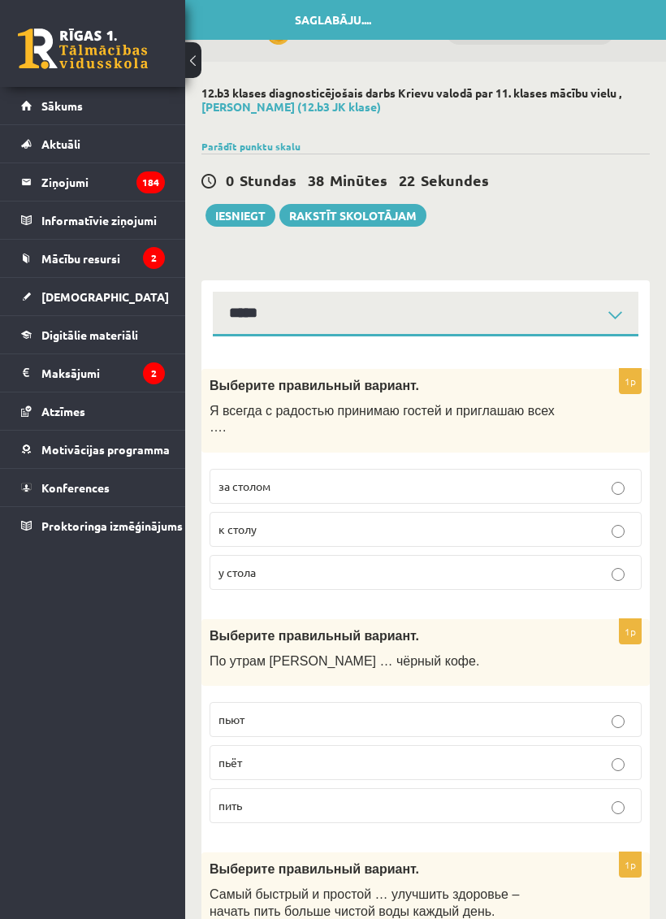
click at [243, 210] on button "Iesniegt" at bounding box center [241, 215] width 70 height 23
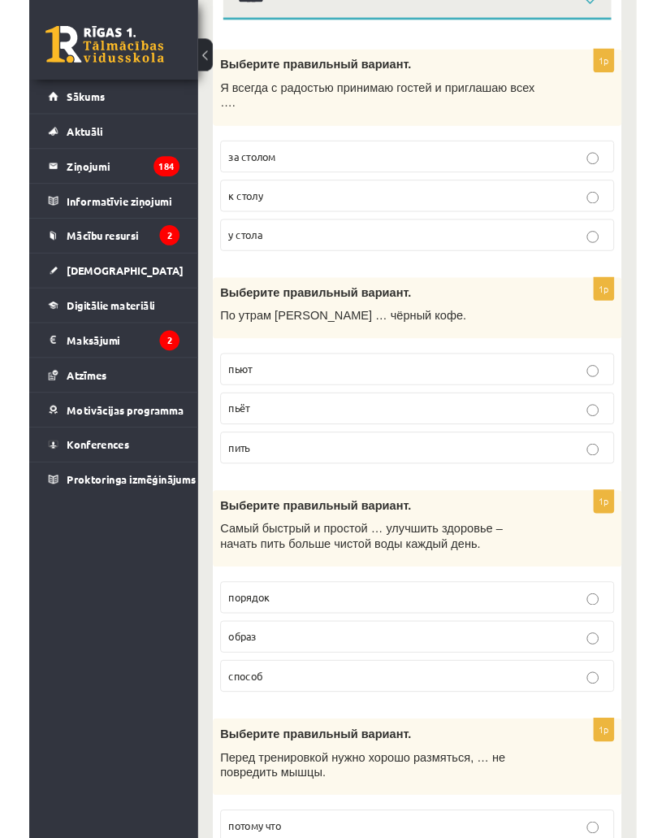
scroll to position [0, 0]
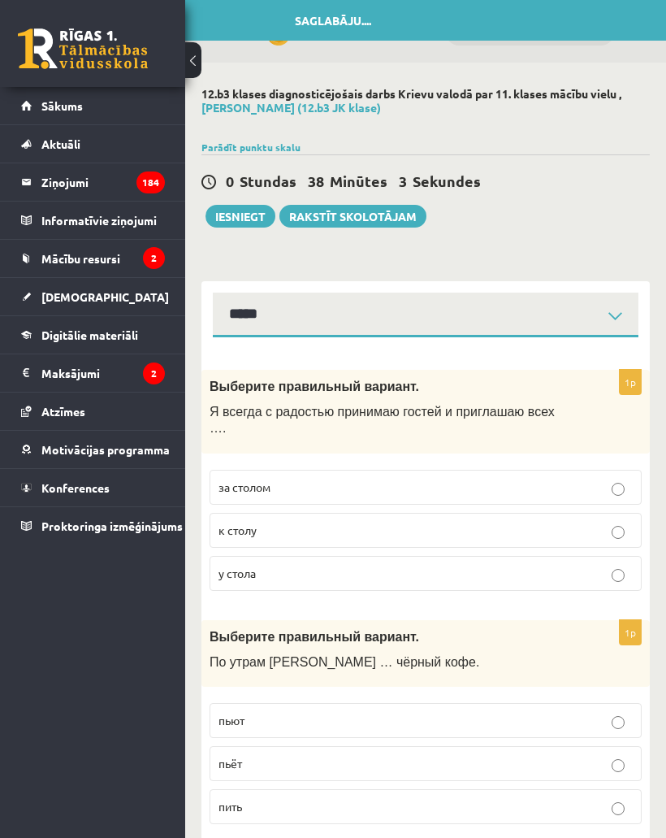
click at [241, 223] on button "Iesniegt" at bounding box center [241, 216] width 70 height 23
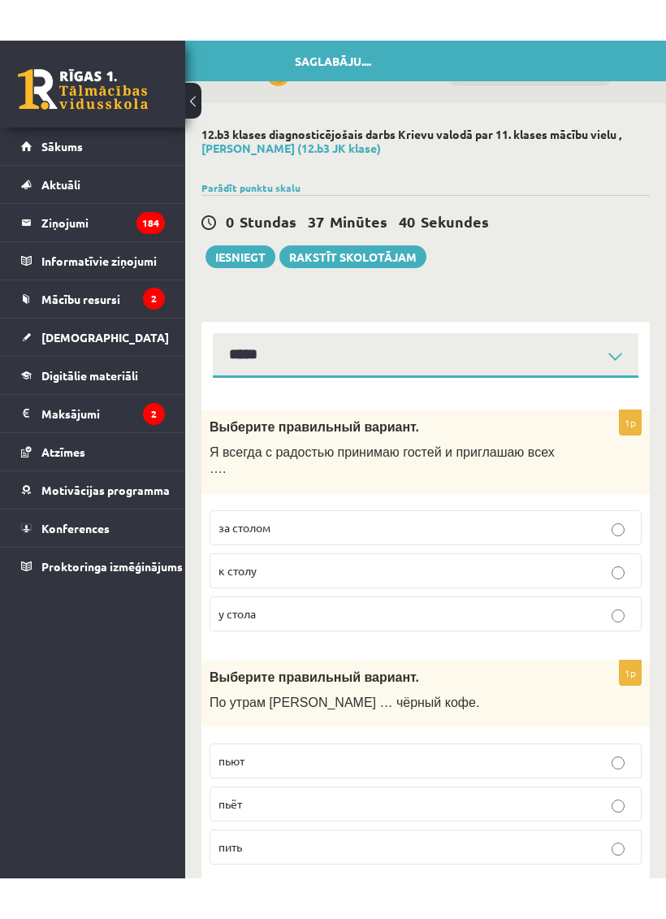
scroll to position [15, 0]
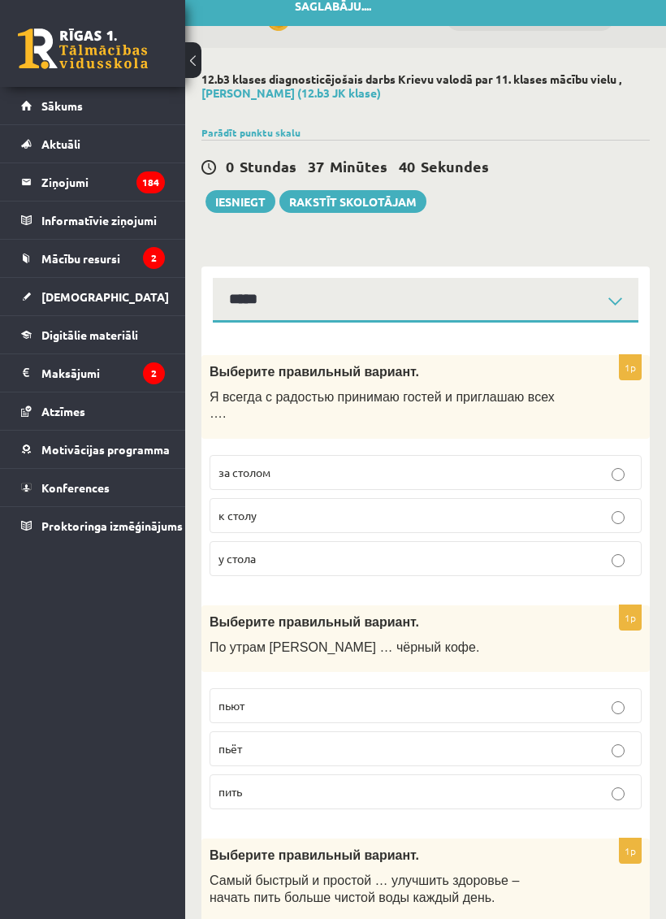
click at [255, 202] on button "Iesniegt" at bounding box center [241, 201] width 70 height 23
click at [254, 193] on button "Iesniegt" at bounding box center [241, 201] width 70 height 23
click at [265, 190] on button "Iesniegt" at bounding box center [241, 201] width 70 height 23
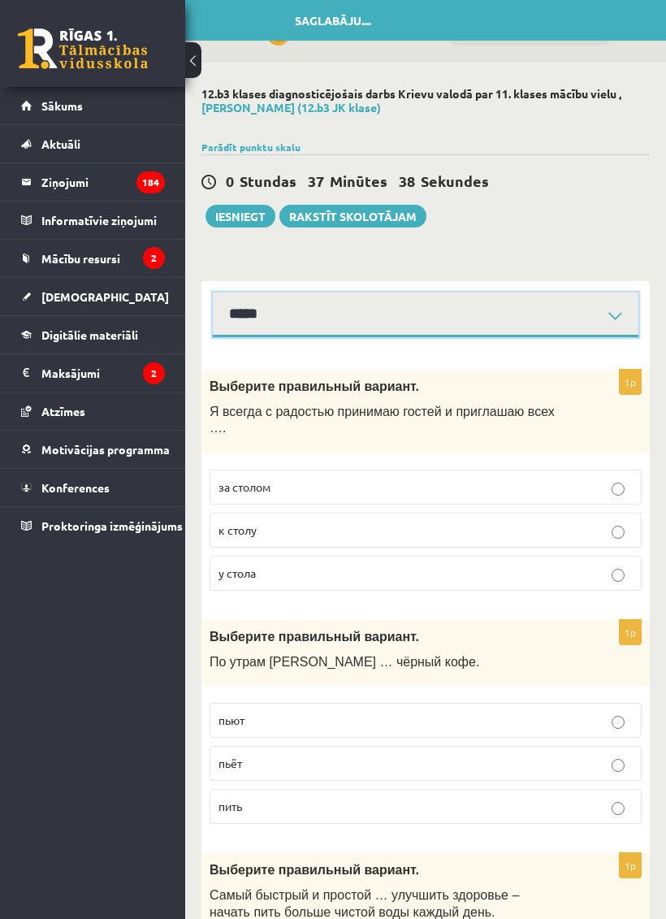
click at [350, 321] on select "**********" at bounding box center [426, 315] width 426 height 45
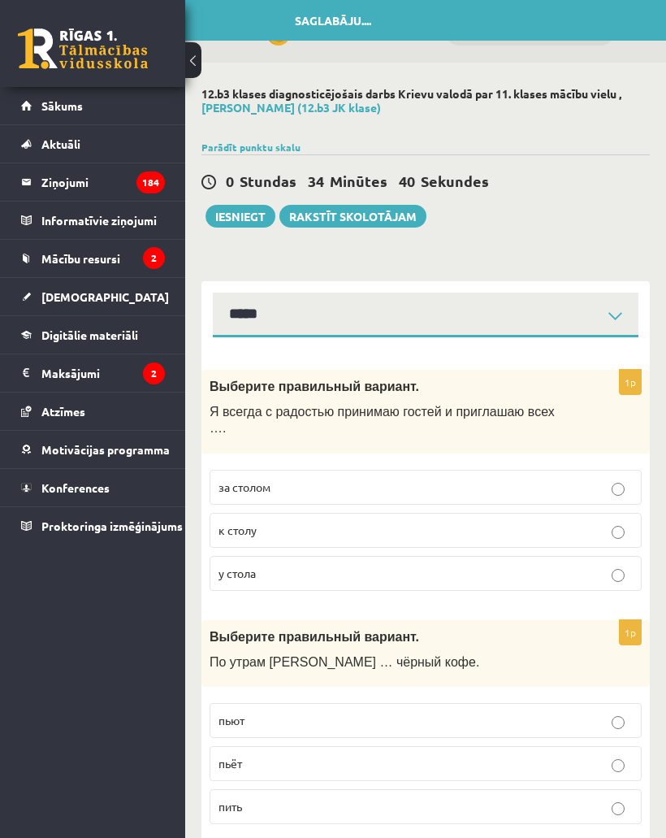
click at [236, 191] on div "0 Stundas 34 Minūtes 40 Sekundes Saglabāju.... Iesniegt Rakstīt skolotājam" at bounding box center [426, 190] width 449 height 73
click at [251, 206] on button "Iesniegt" at bounding box center [241, 216] width 70 height 23
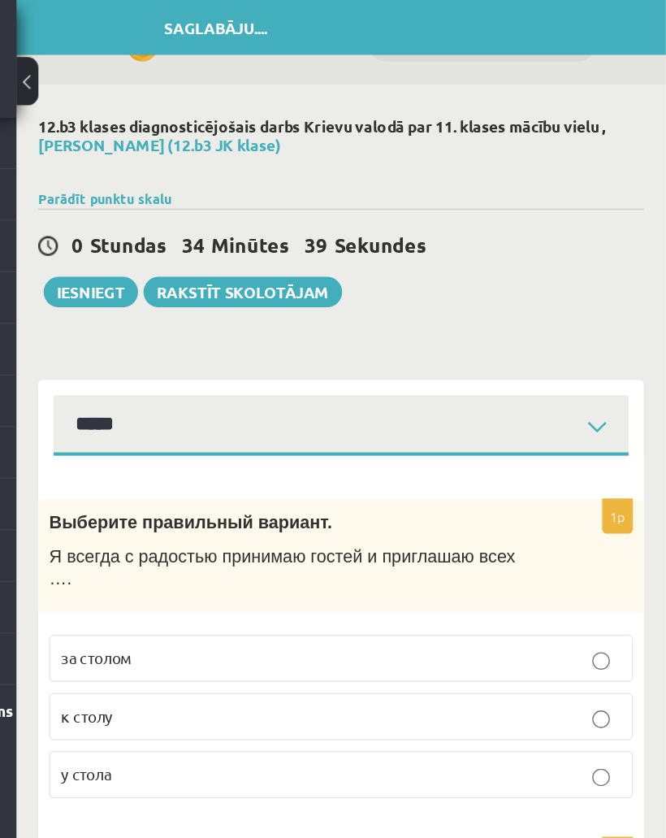
click at [206, 219] on button "Iesniegt" at bounding box center [241, 216] width 70 height 23
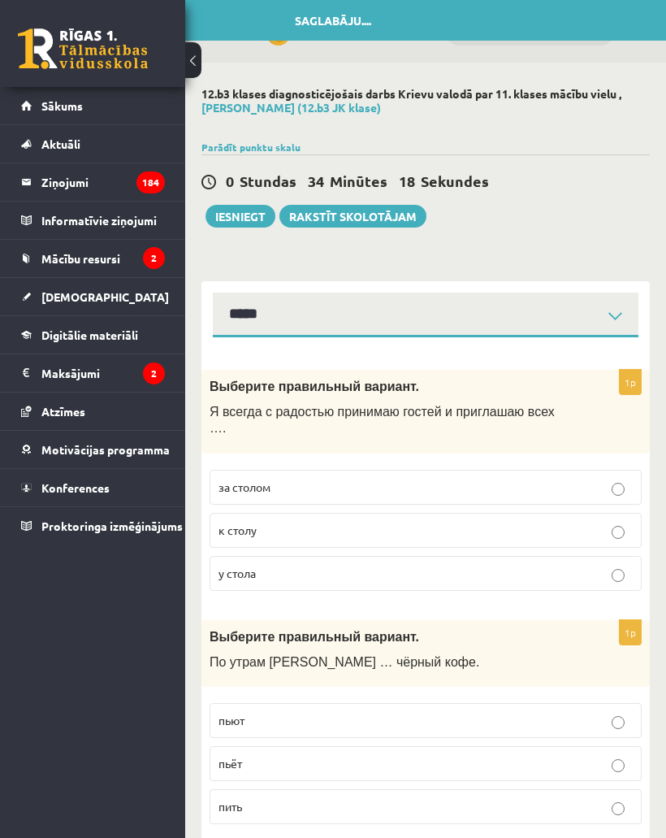
click at [232, 216] on button "Iesniegt" at bounding box center [241, 216] width 70 height 23
click at [249, 206] on button "Iesniegt" at bounding box center [241, 216] width 70 height 23
click at [246, 205] on button "Iesniegt" at bounding box center [241, 216] width 70 height 23
click at [263, 206] on button "Iesniegt" at bounding box center [241, 216] width 70 height 23
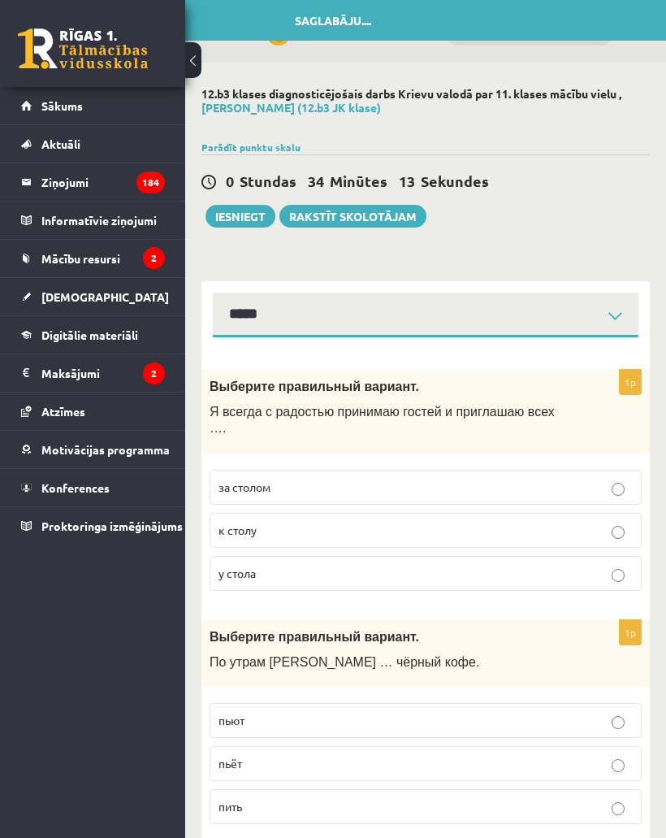
click at [254, 215] on button "Iesniegt" at bounding box center [241, 216] width 70 height 23
click at [263, 214] on button "Iesniegt" at bounding box center [241, 216] width 70 height 23
click at [241, 205] on button "Iesniegt" at bounding box center [241, 216] width 70 height 23
click at [244, 209] on button "Iesniegt" at bounding box center [241, 216] width 70 height 23
click at [242, 206] on button "Iesniegt" at bounding box center [241, 216] width 70 height 23
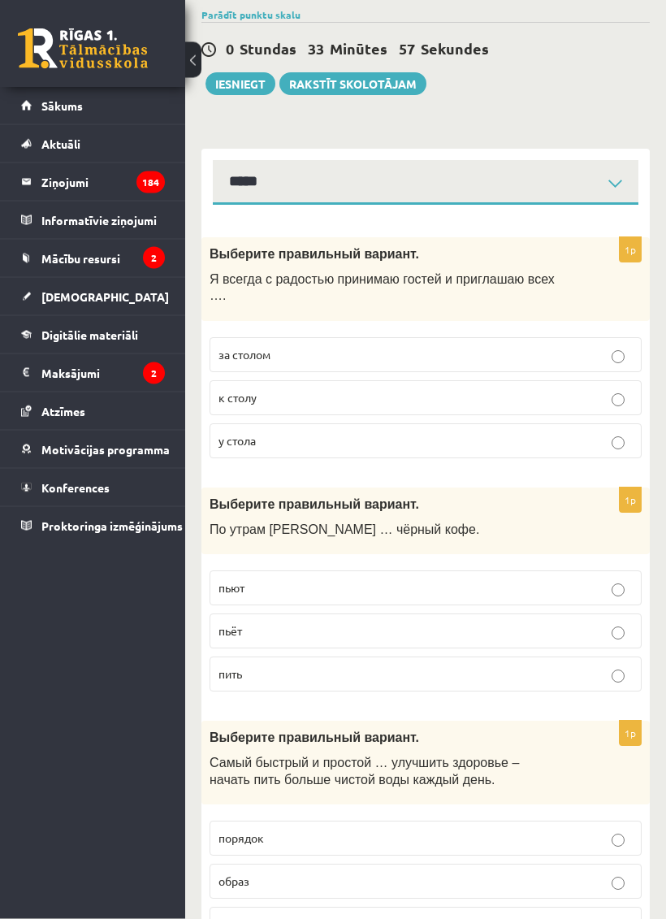
scroll to position [132, 0]
click at [249, 78] on button "Iesniegt" at bounding box center [241, 83] width 70 height 23
click at [252, 79] on button "Iesniegt" at bounding box center [241, 83] width 70 height 23
click at [241, 76] on button "Iesniegt" at bounding box center [241, 83] width 70 height 23
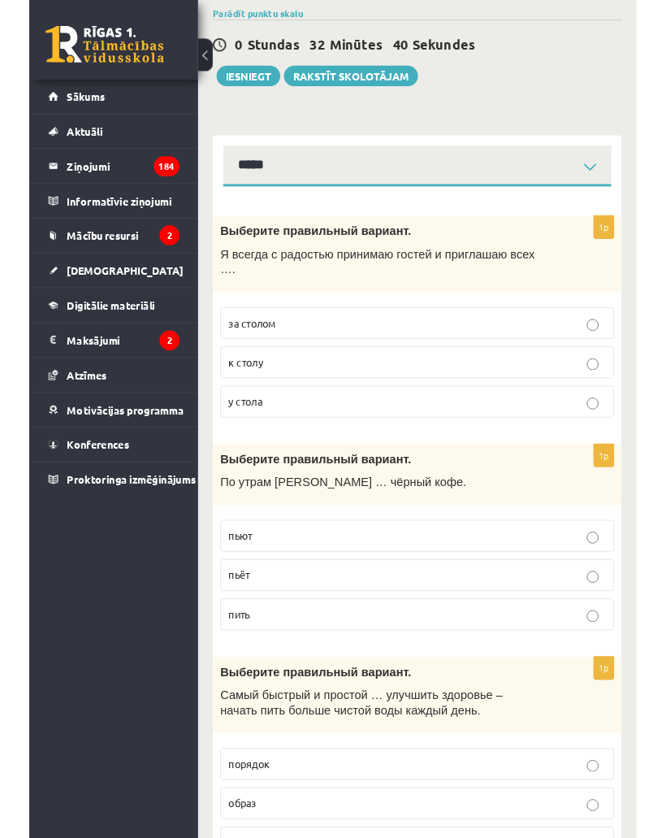
scroll to position [0, 0]
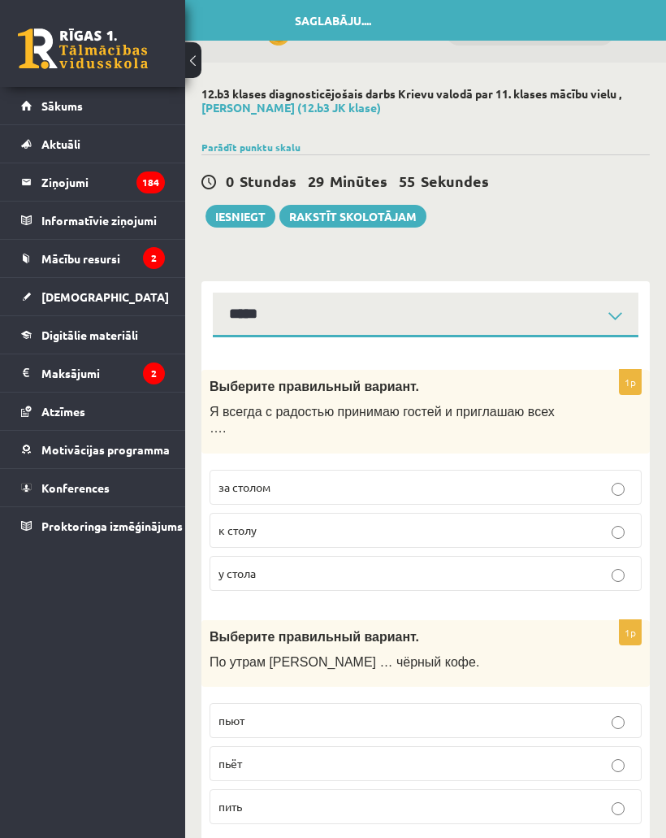
click at [258, 223] on button "Iesniegt" at bounding box center [241, 216] width 70 height 23
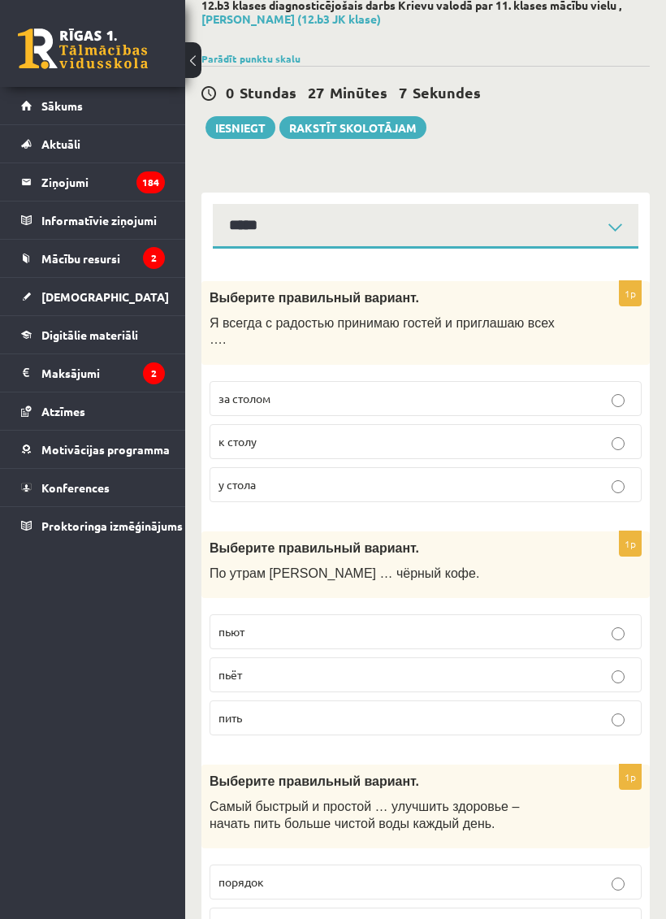
scroll to position [88, 0]
click at [252, 135] on button "Iesniegt" at bounding box center [241, 128] width 70 height 23
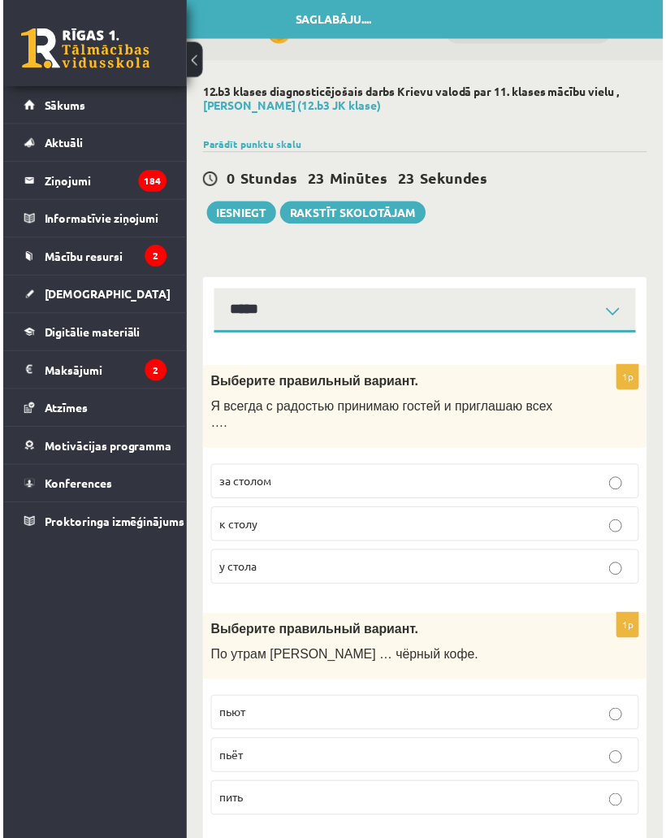
scroll to position [5, 0]
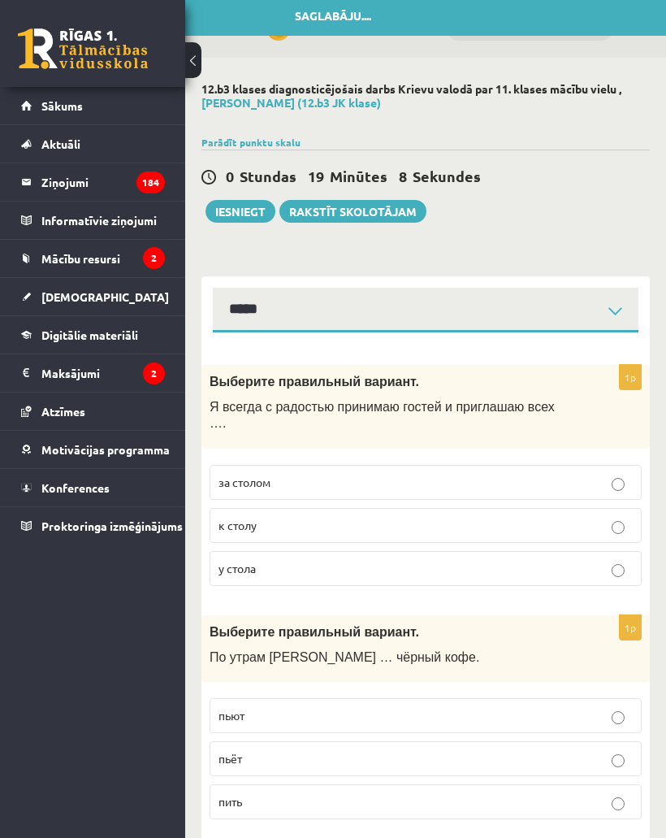
click at [267, 202] on button "Iesniegt" at bounding box center [241, 211] width 70 height 23
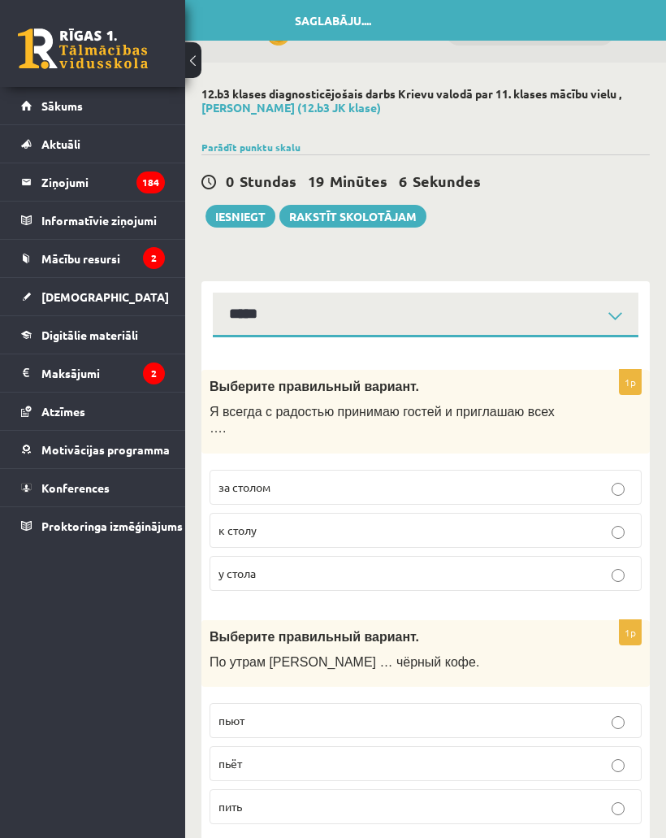
click at [245, 205] on button "Iesniegt" at bounding box center [241, 216] width 70 height 23
click at [247, 206] on button "Iesniegt" at bounding box center [241, 216] width 70 height 23
